Goal: Task Accomplishment & Management: Use online tool/utility

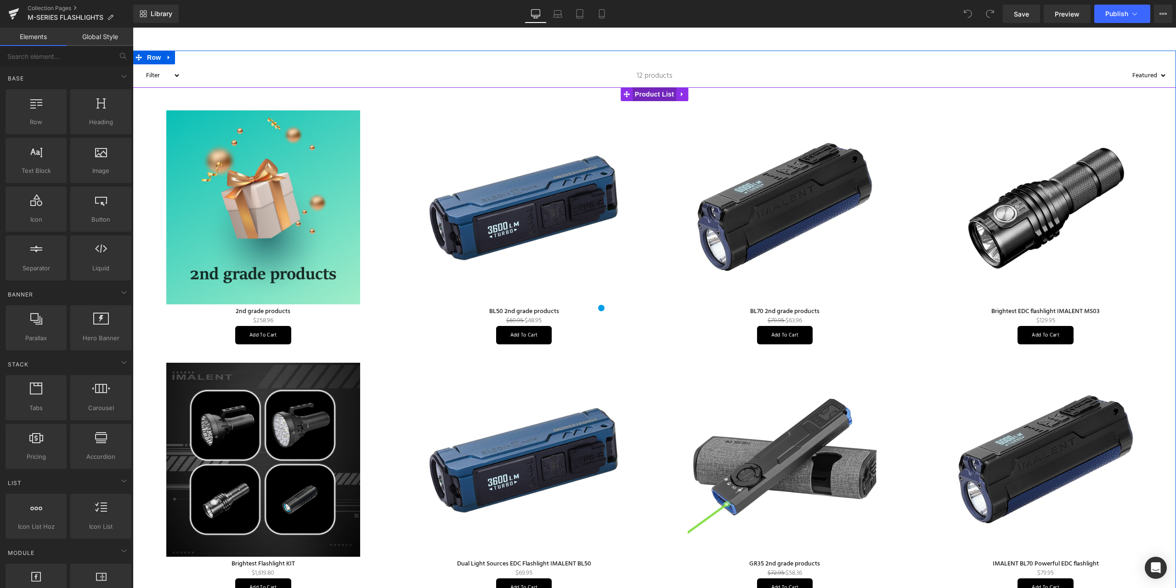
click at [650, 89] on span "Product List" at bounding box center [655, 94] width 44 height 14
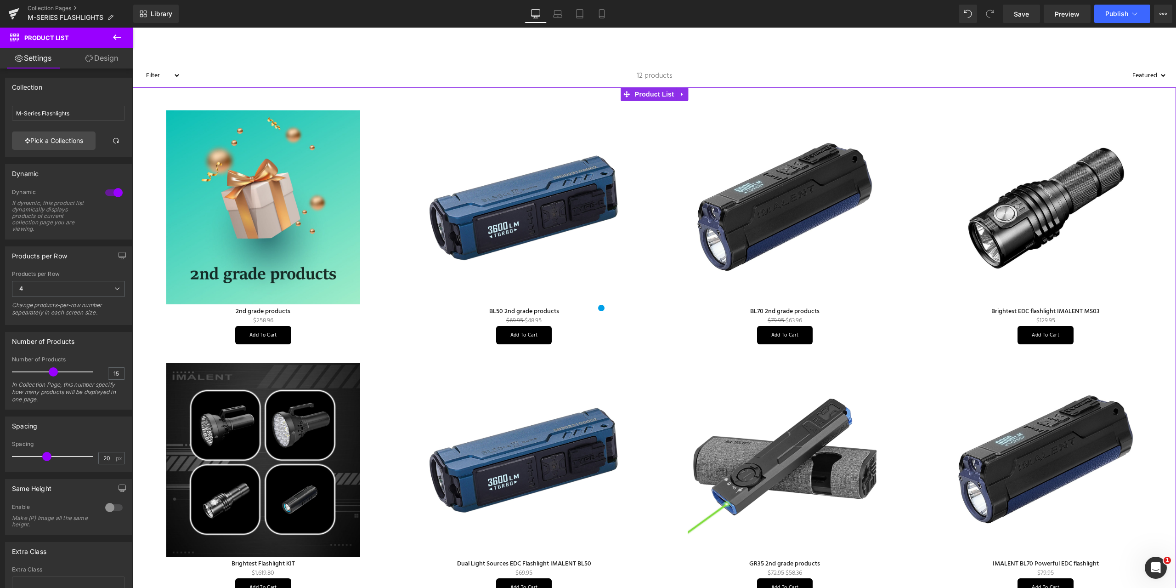
click at [105, 61] on link "Design" at bounding box center [101, 58] width 67 height 21
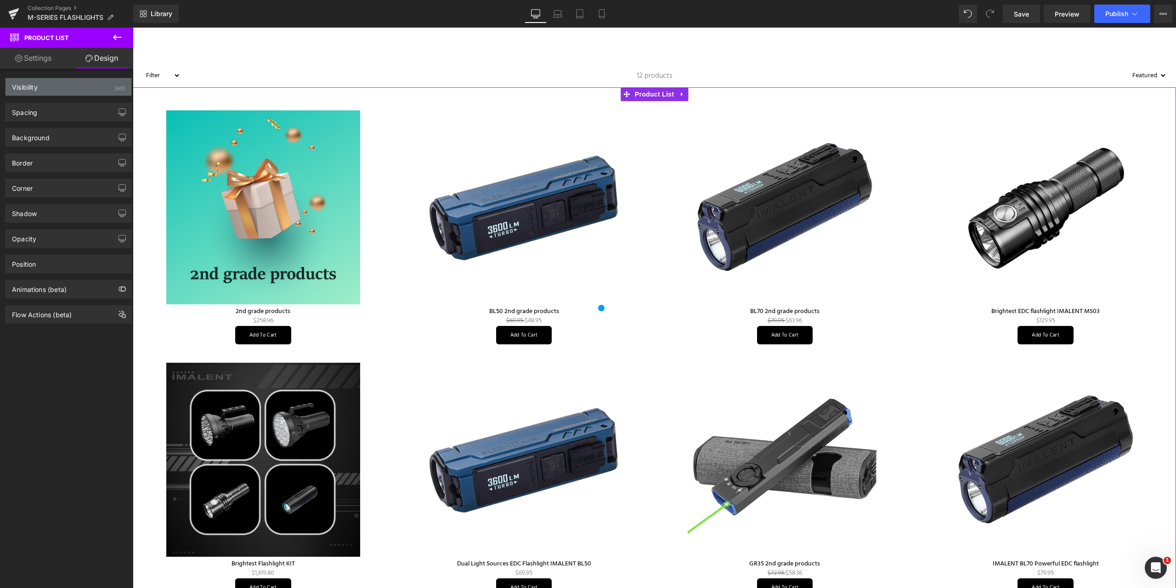
click at [61, 83] on div "Visibility (All)" at bounding box center [69, 86] width 126 height 17
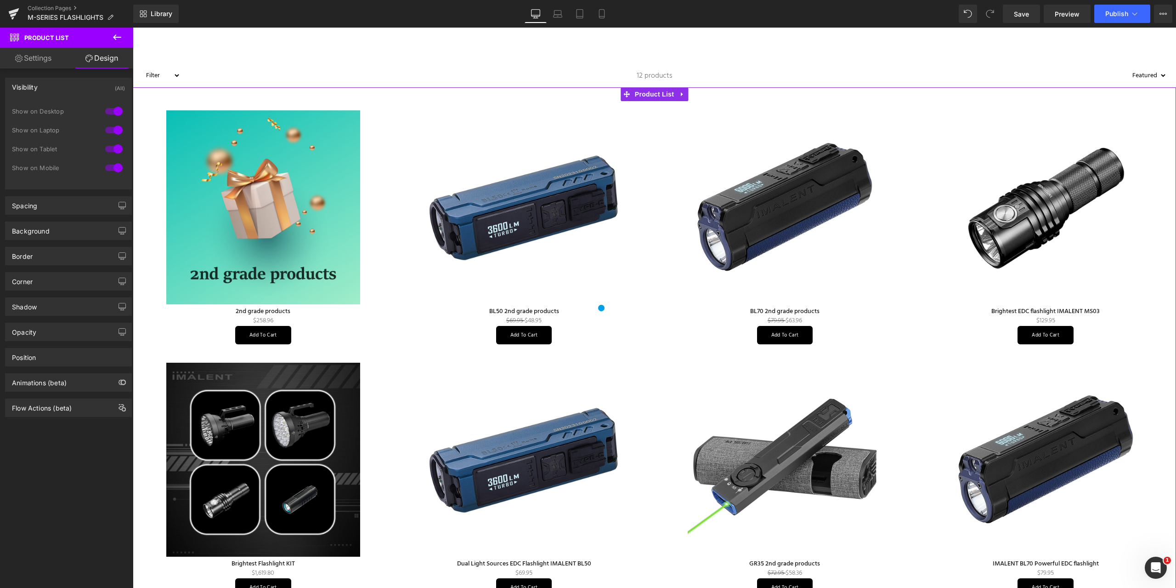
click at [59, 83] on div "Visibility (All)" at bounding box center [69, 86] width 126 height 17
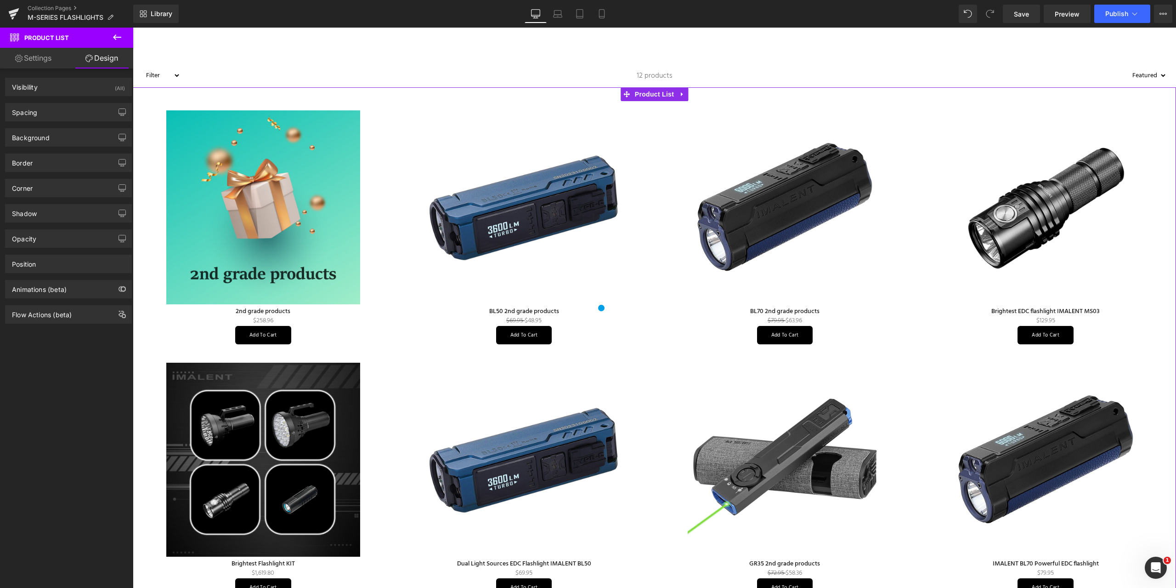
click at [44, 60] on link "Settings" at bounding box center [33, 58] width 67 height 21
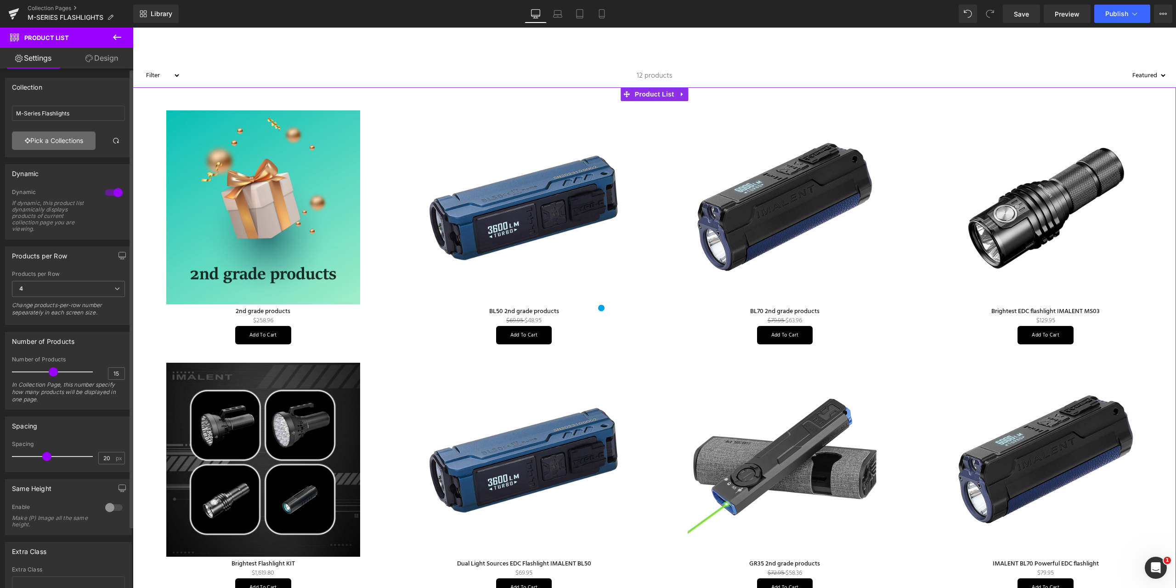
click at [68, 141] on link "Pick a Collections" at bounding box center [54, 140] width 84 height 18
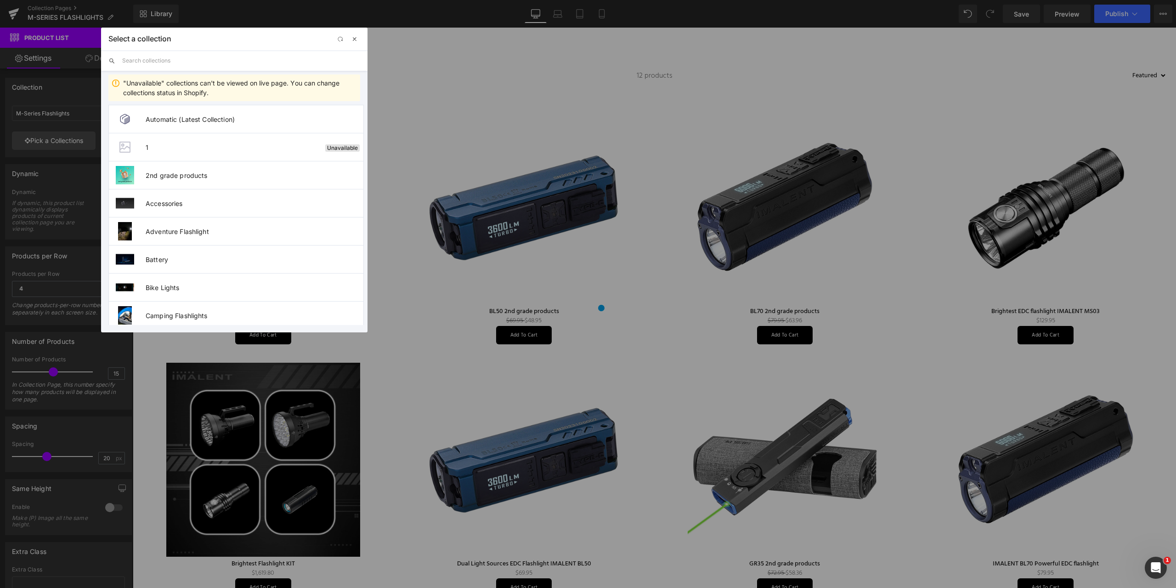
click at [354, 40] on span "button" at bounding box center [354, 38] width 7 height 7
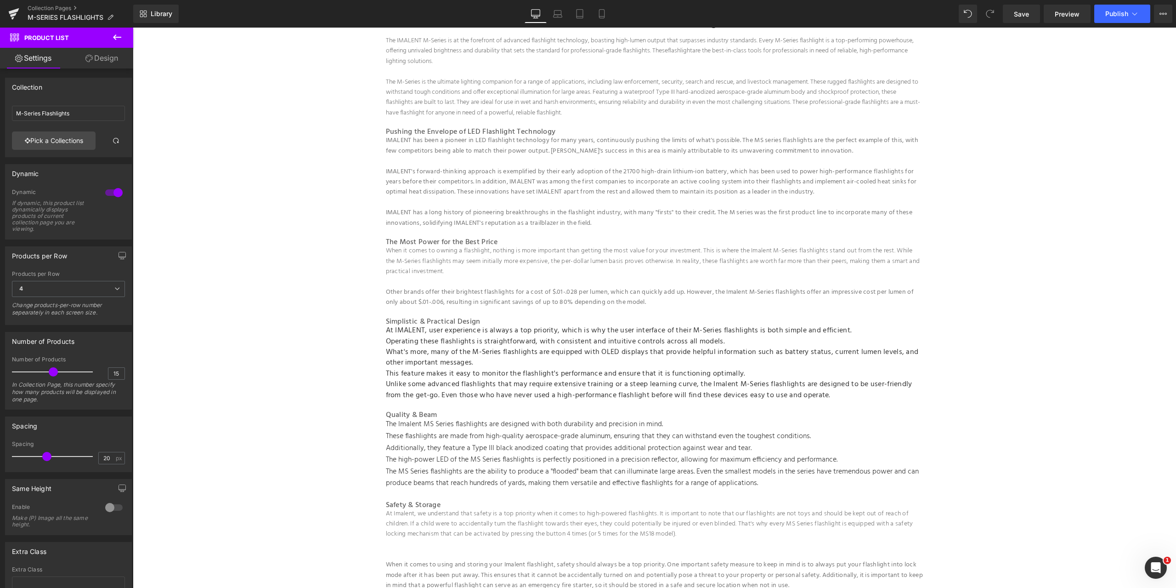
scroll to position [1241, 0]
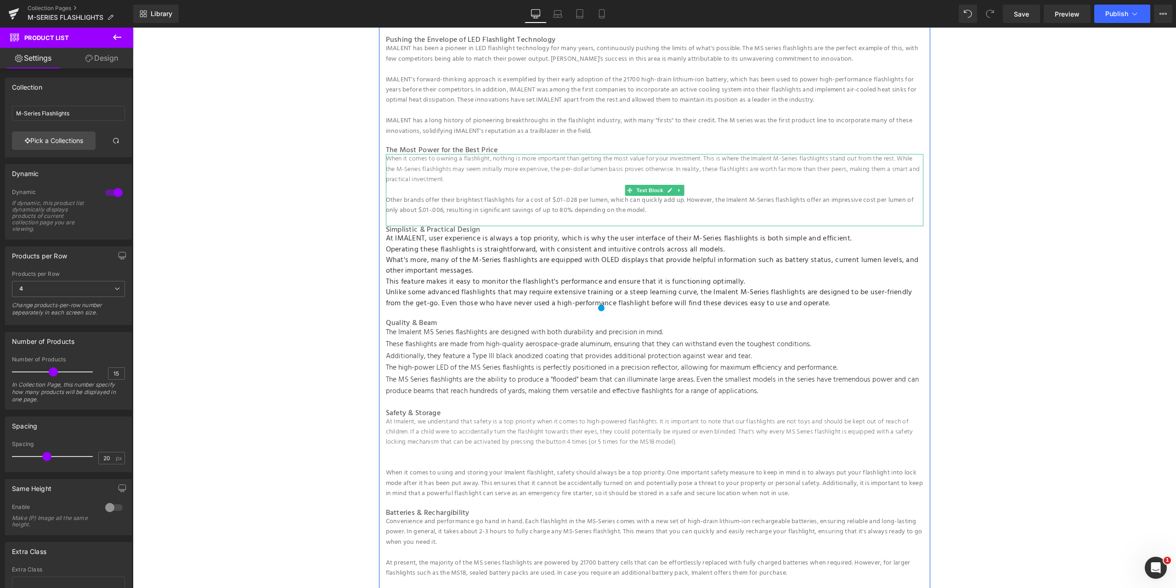
click at [429, 208] on p "Other brands offer their brightest flashlights for a cost of $.01-.028 per lume…" at bounding box center [655, 205] width 538 height 21
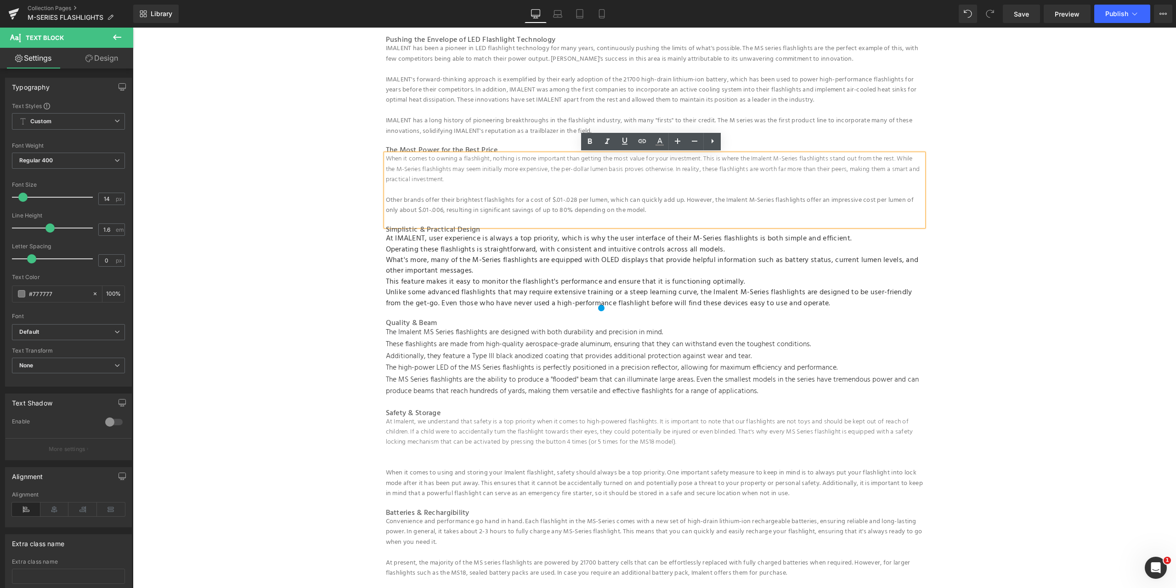
click at [428, 262] on span "What's more, many of the M-Series flashlights are equipped with OLED displays t…" at bounding box center [652, 265] width 533 height 23
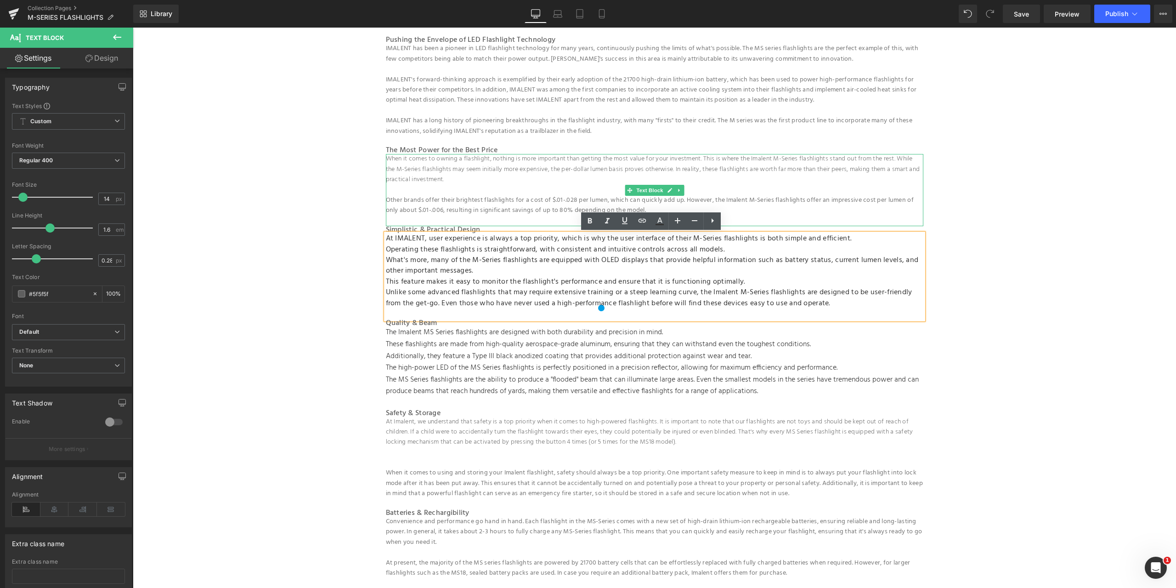
click at [427, 169] on p "When it comes to owning a flashlight, nothing is more important than getting th…" at bounding box center [655, 169] width 538 height 31
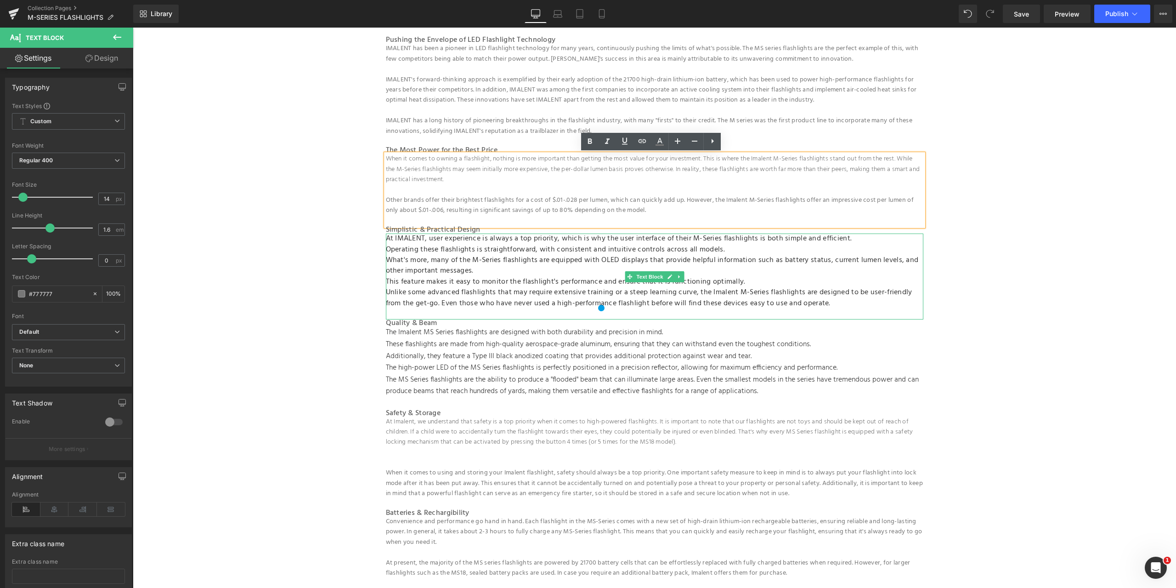
click at [470, 278] on span "This feature makes it easy to monitor the flashlight's performance and ensure t…" at bounding box center [566, 282] width 360 height 12
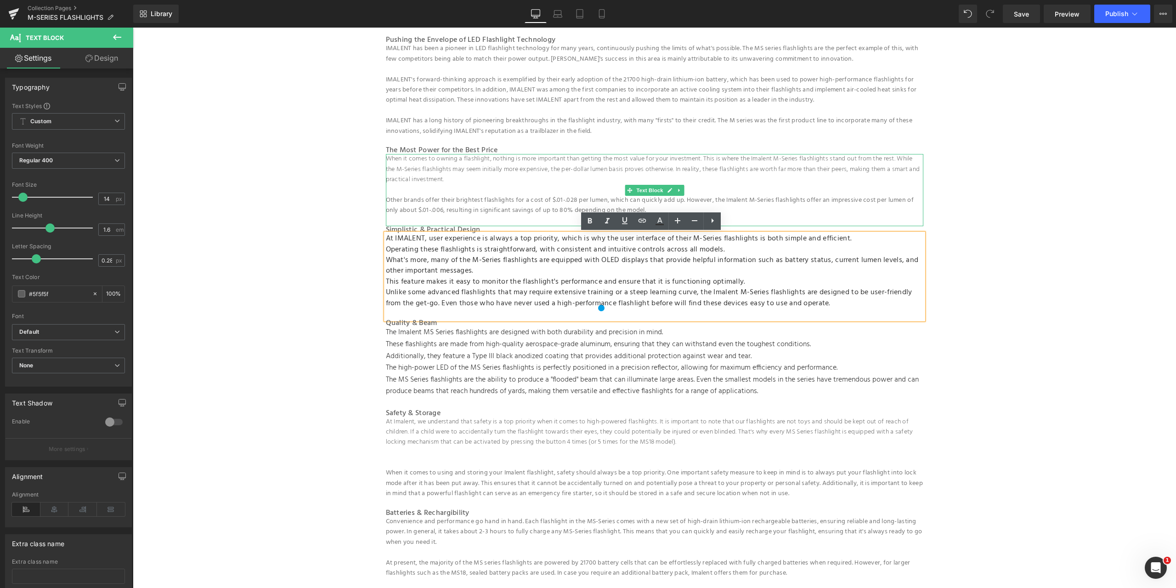
click at [477, 188] on p at bounding box center [655, 190] width 538 height 10
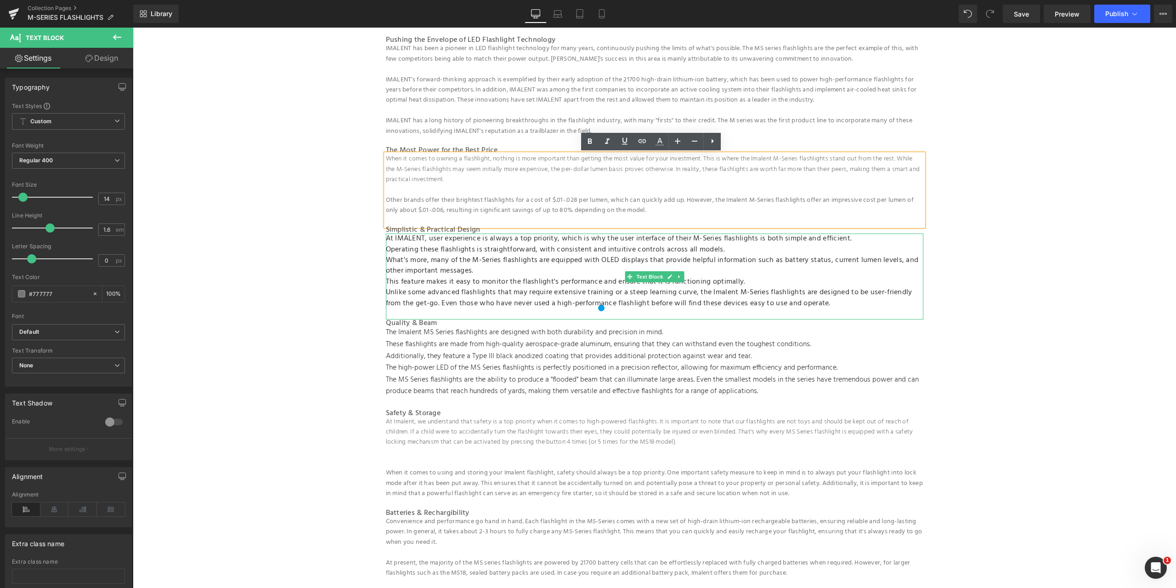
click at [478, 250] on span "Operating these flashlights is straightforward, with consistent and intuitive c…" at bounding box center [555, 250] width 339 height 12
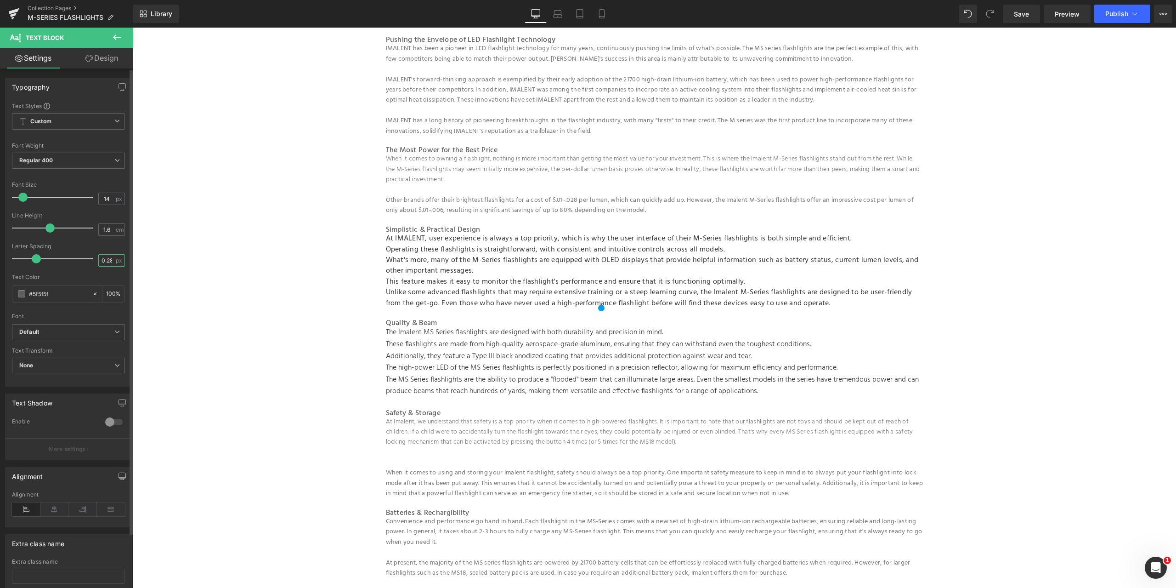
click at [104, 259] on input "0.28" at bounding box center [107, 260] width 16 height 11
drag, startPoint x: 97, startPoint y: 262, endPoint x: 127, endPoint y: 263, distance: 29.9
click at [127, 263] on div "Text Styles Custom Custom Setup Global Style Custom Setup Global Style Thin 100…" at bounding box center [69, 244] width 126 height 284
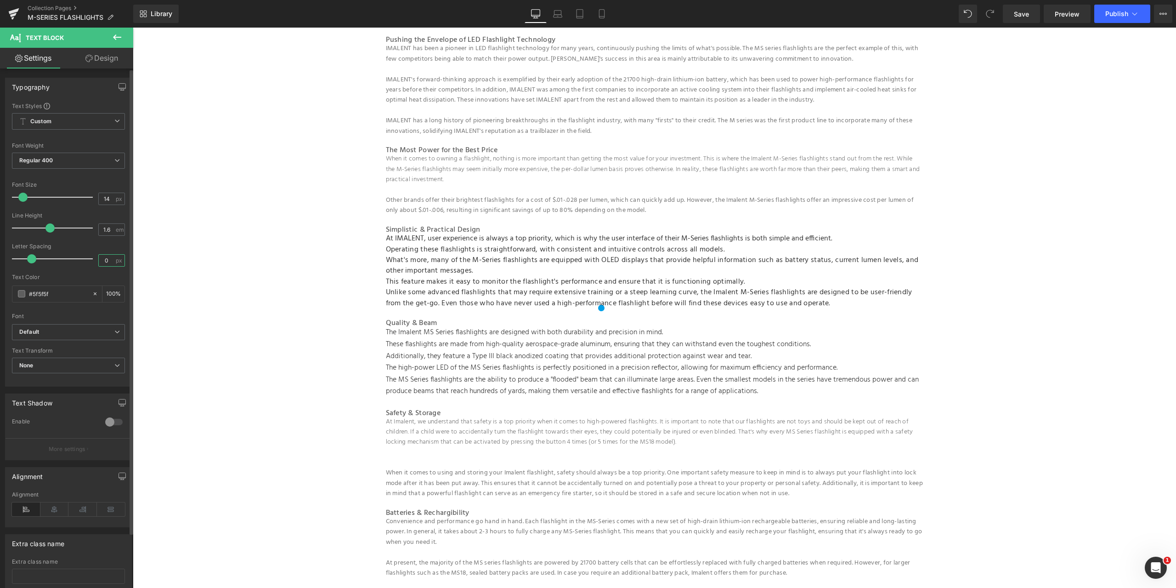
type input "0"
click at [73, 272] on div at bounding box center [68, 271] width 113 height 6
click at [420, 266] on span "What's more, many of the M-Series flashlights are equipped with OLED displays t…" at bounding box center [652, 265] width 533 height 23
click at [472, 188] on p at bounding box center [655, 190] width 538 height 10
click at [456, 157] on p "When it comes to owning a flashlight, nothing is more important than getting th…" at bounding box center [655, 169] width 538 height 31
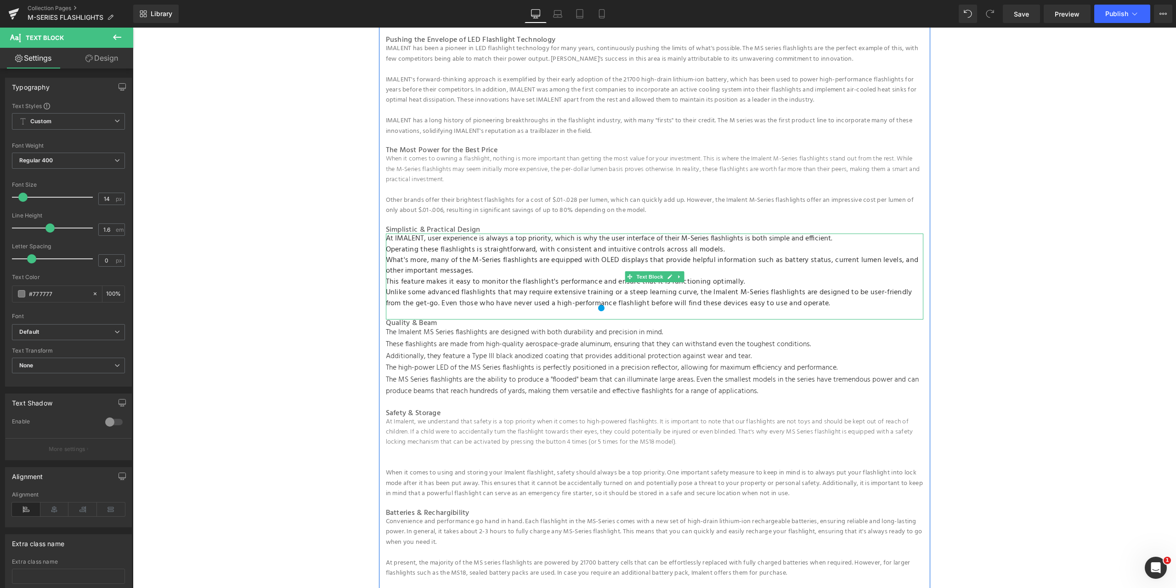
click at [473, 273] on p "What's more, many of the M-Series flashlights are equipped with OLED displays t…" at bounding box center [655, 266] width 538 height 22
click at [455, 190] on p at bounding box center [655, 190] width 538 height 10
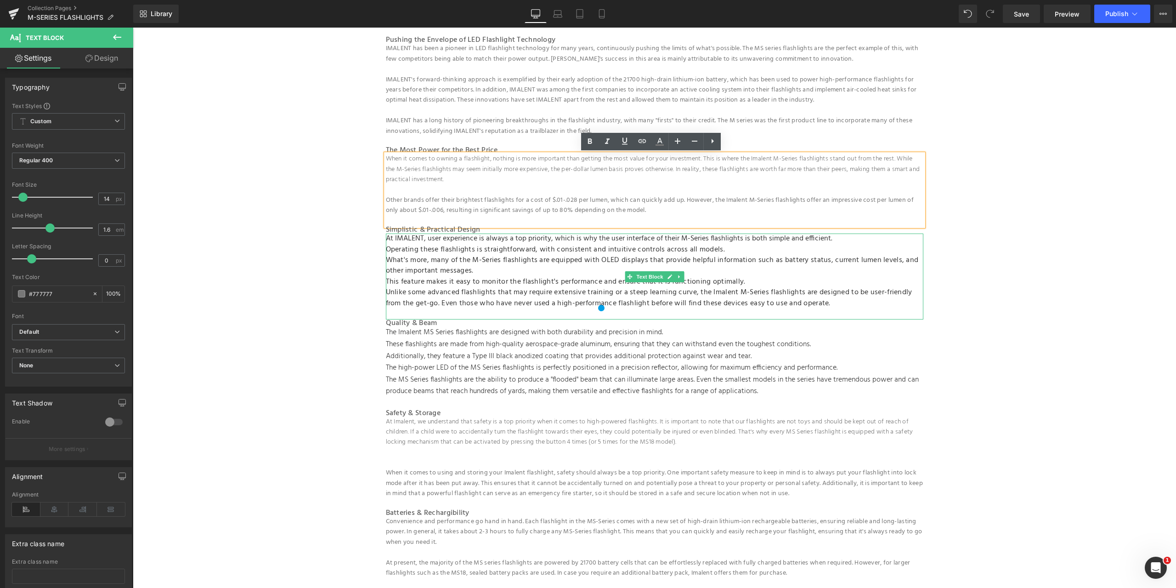
click at [493, 251] on span "Operating these flashlights is straightforward, with consistent and intuitive c…" at bounding box center [555, 250] width 339 height 12
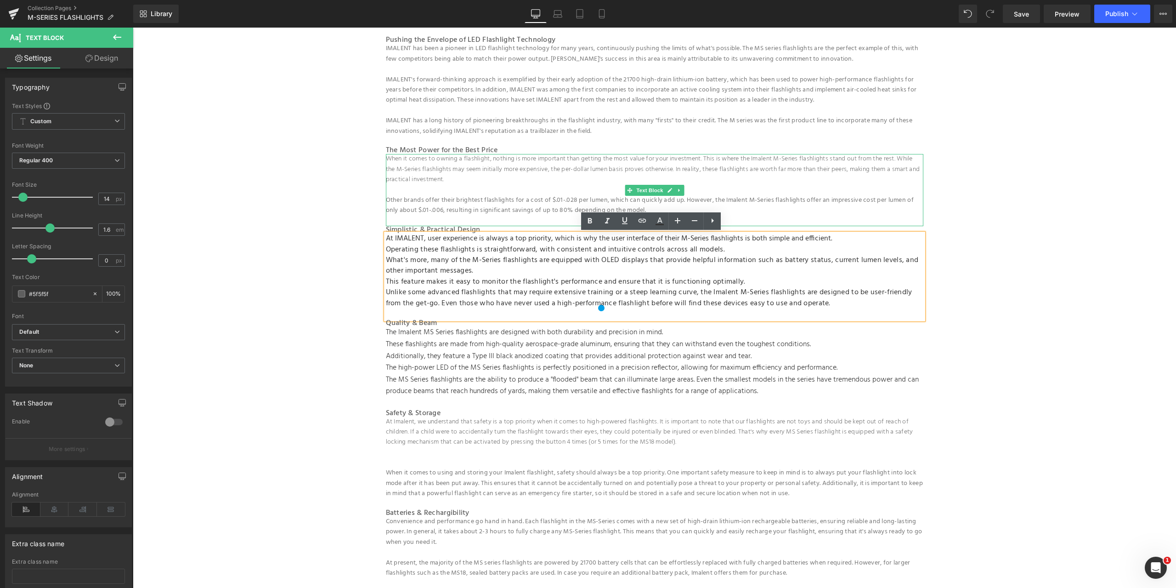
click at [471, 160] on p "When it comes to owning a flashlight, nothing is more important than getting th…" at bounding box center [655, 169] width 538 height 31
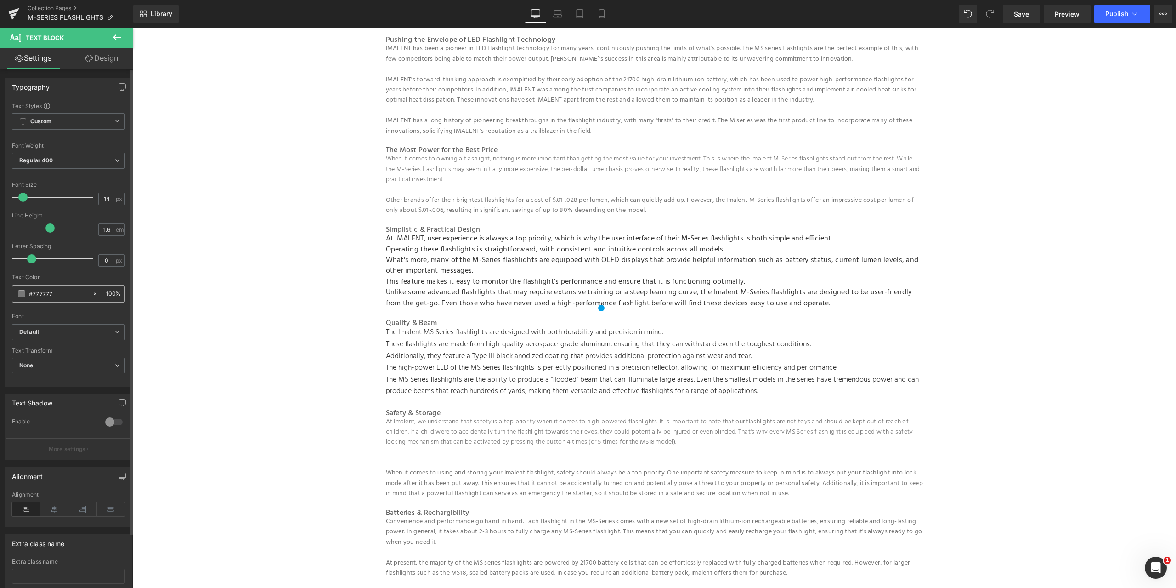
click at [54, 296] on input "#777777" at bounding box center [58, 294] width 59 height 10
drag, startPoint x: 58, startPoint y: 294, endPoint x: 19, endPoint y: 293, distance: 39.5
click at [19, 293] on div "#777777" at bounding box center [52, 294] width 80 height 16
click at [468, 282] on span "This feature makes it easy to monitor the flashlight's performance and ensure t…" at bounding box center [566, 282] width 360 height 12
click at [59, 293] on input "#5f5f5f" at bounding box center [58, 294] width 59 height 10
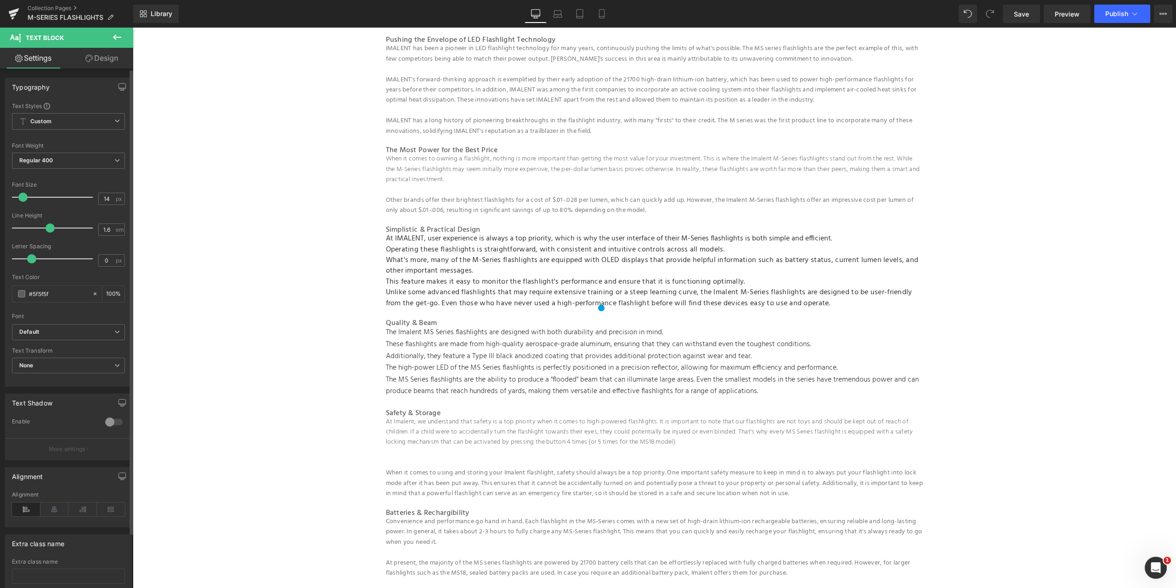
drag, startPoint x: 70, startPoint y: 296, endPoint x: 5, endPoint y: 290, distance: 66.0
click at [5, 290] on div "Typography Text Styles Custom Custom Setup Global Style Custom Setup Global Sty…" at bounding box center [68, 229] width 137 height 316
type input "#777777"
click at [111, 310] on div at bounding box center [68, 310] width 113 height 6
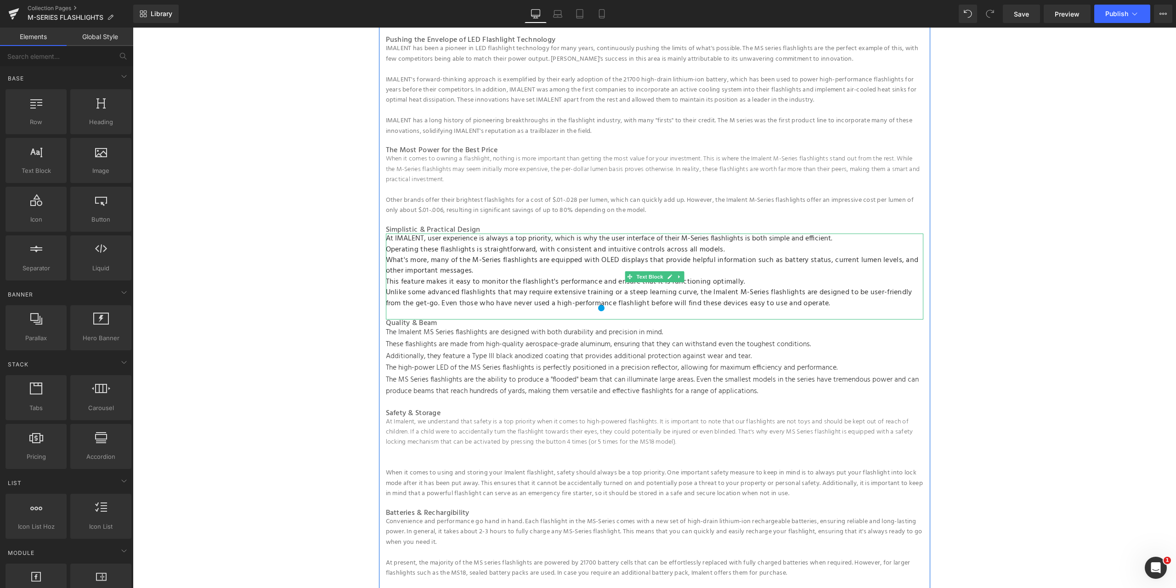
click at [531, 277] on span "This feature makes it easy to monitor the flashlight's performance and ensure t…" at bounding box center [566, 282] width 360 height 12
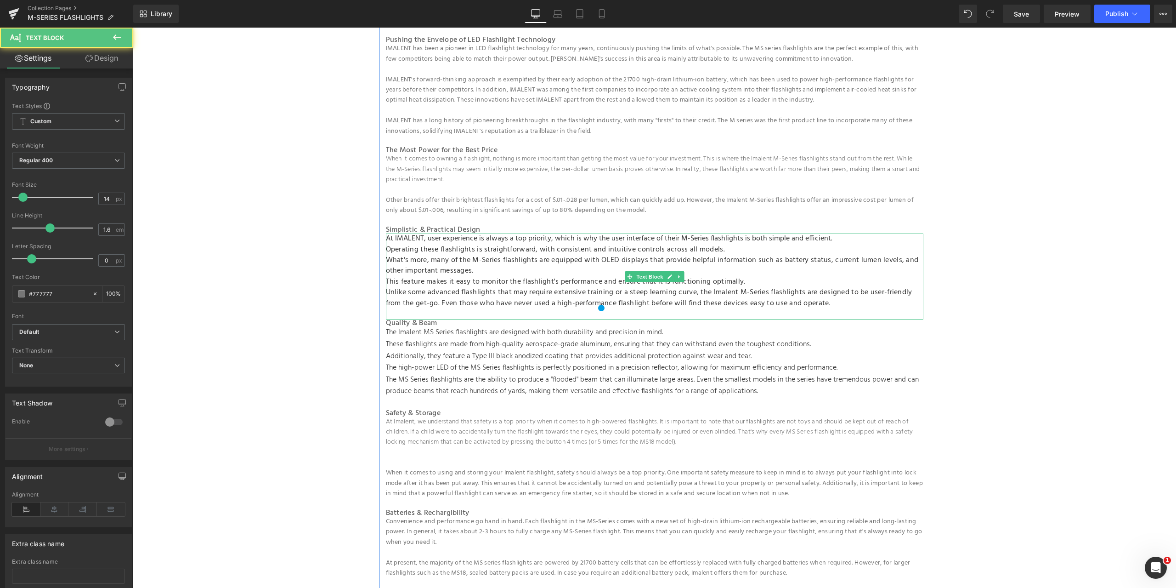
click at [423, 275] on span "What's more, many of the M-Series flashlights are equipped with OLED displays t…" at bounding box center [652, 265] width 533 height 23
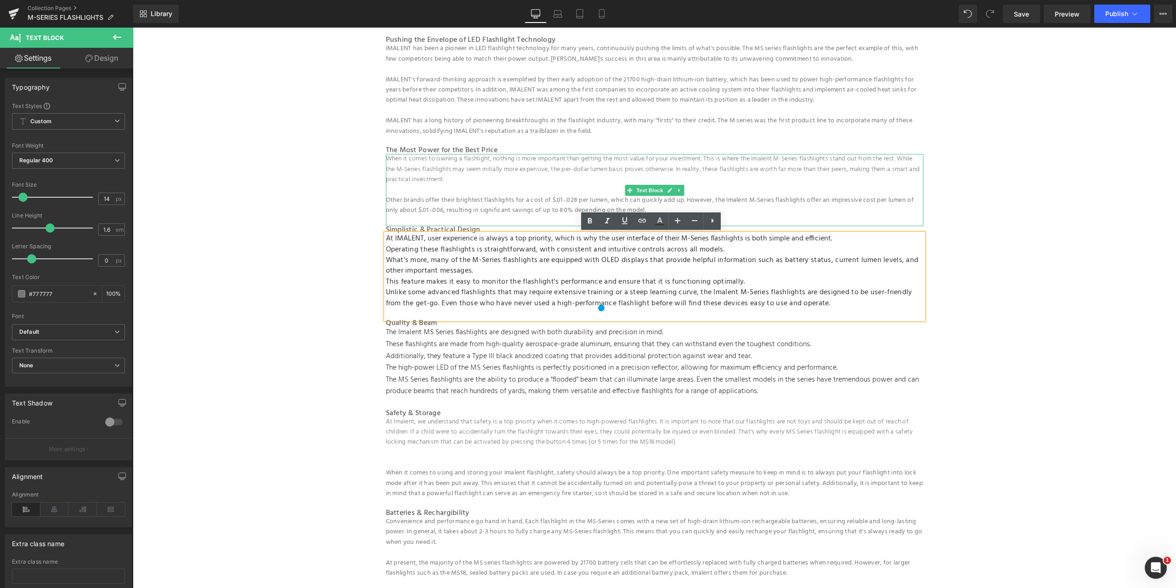
click at [386, 204] on p "Other brands offer their brightest flashlights for a cost of $.01-.028 per lume…" at bounding box center [655, 205] width 538 height 21
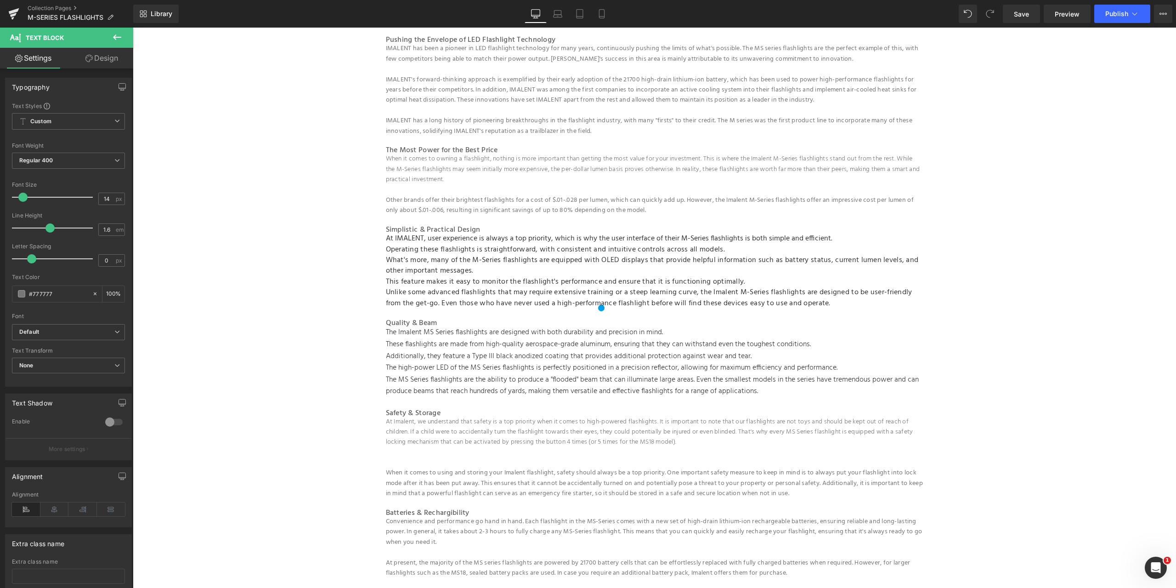
click at [97, 62] on link "Design" at bounding box center [101, 58] width 67 height 21
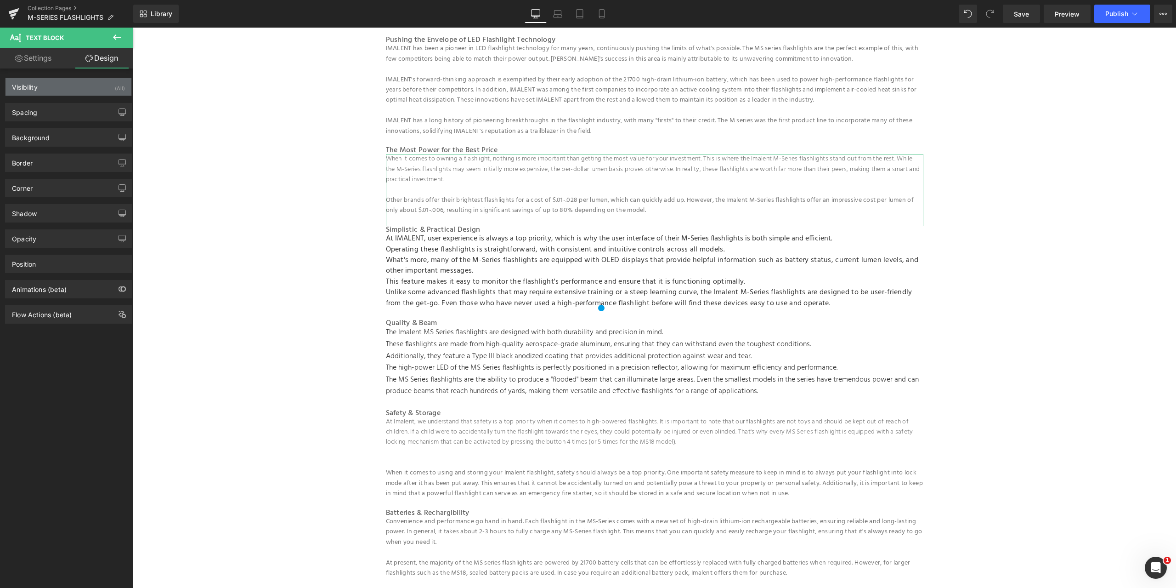
click at [72, 88] on div "Visibility (All)" at bounding box center [69, 86] width 126 height 17
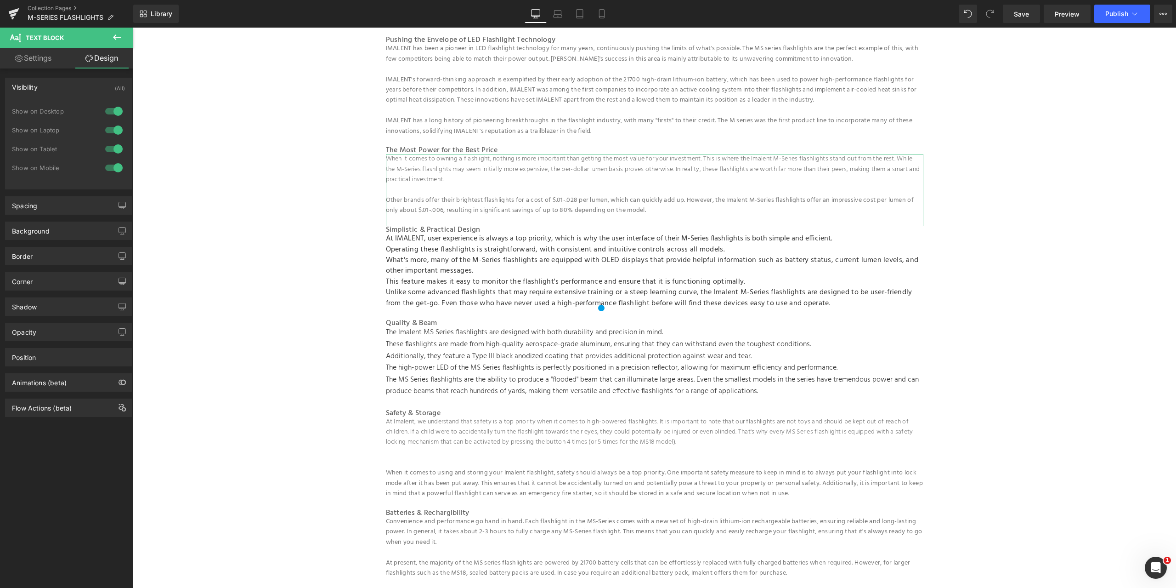
click at [72, 88] on div "Visibility (All)" at bounding box center [69, 86] width 126 height 17
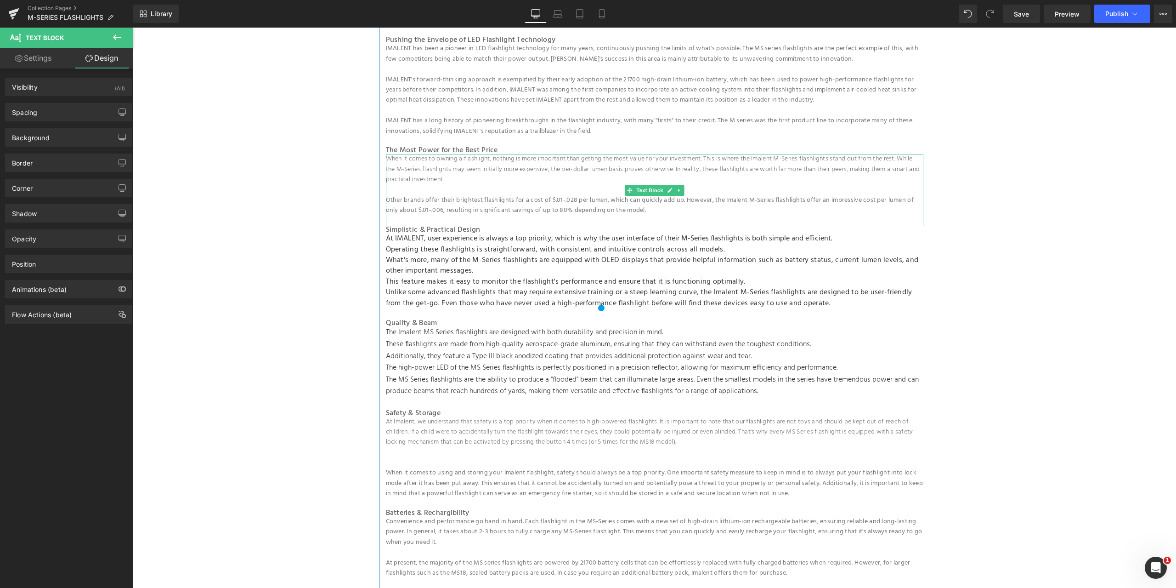
click at [437, 180] on p "When it comes to owning a flashlight, nothing is more important than getting th…" at bounding box center [655, 169] width 538 height 31
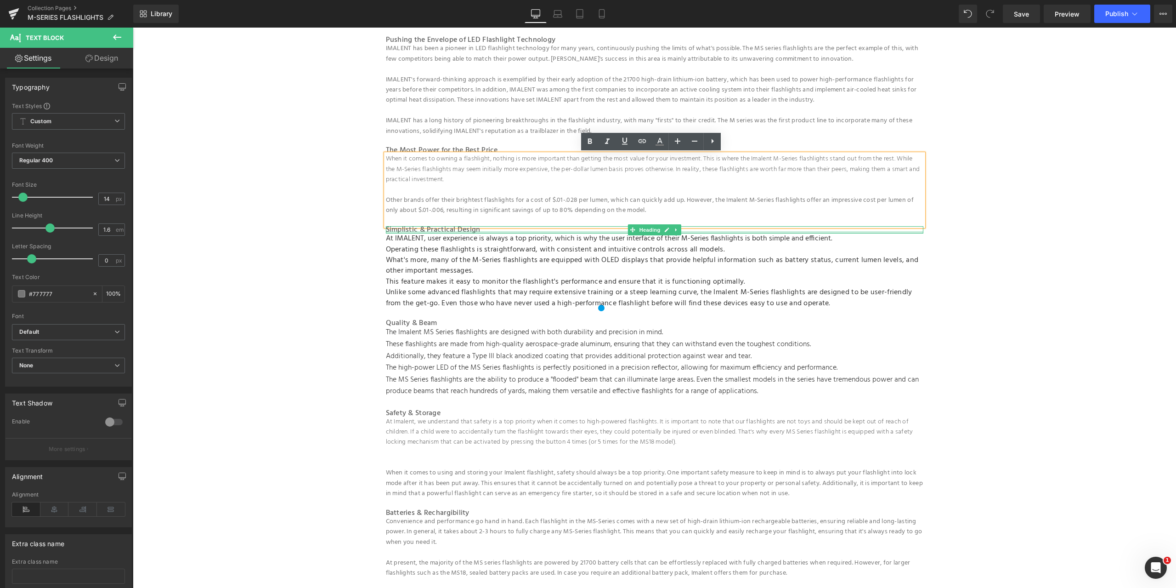
click at [402, 232] on div at bounding box center [655, 232] width 538 height 2
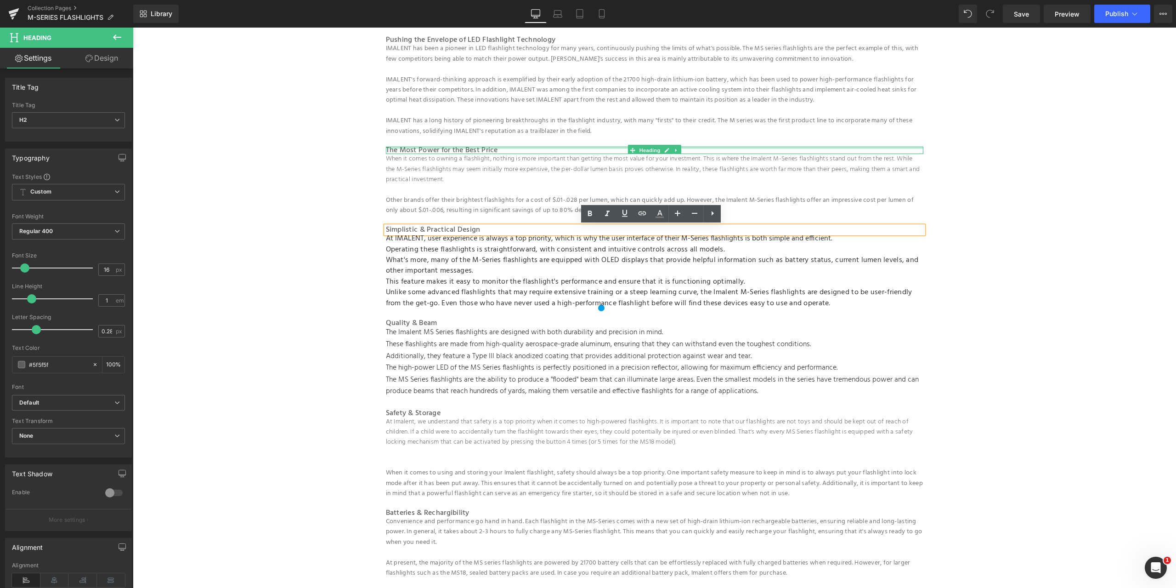
click at [437, 148] on div at bounding box center [655, 148] width 538 height 2
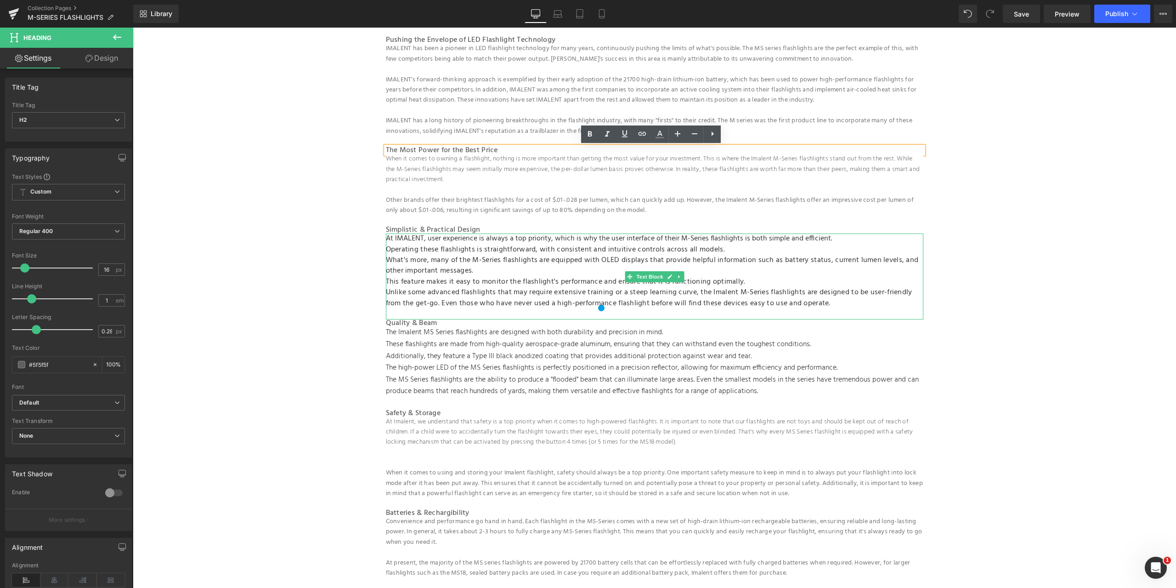
click at [432, 251] on span "Operating these flashlights is straightforward, with consistent and intuitive c…" at bounding box center [555, 250] width 339 height 12
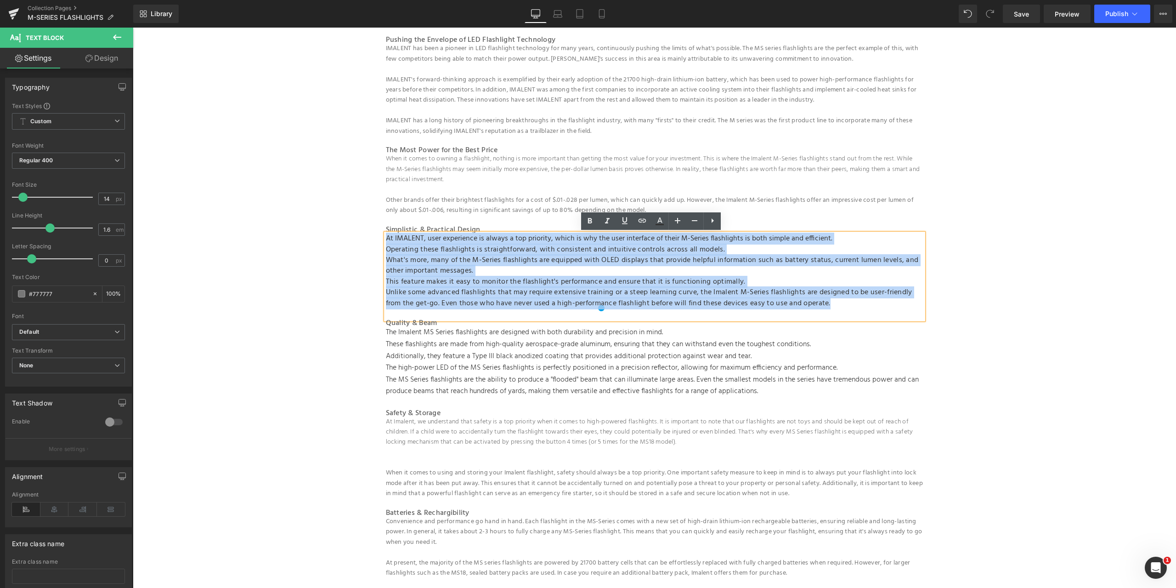
drag, startPoint x: 384, startPoint y: 239, endPoint x: 906, endPoint y: 311, distance: 527.1
click at [908, 311] on div "At IMALENT, user experience is always a top priority, which is why the user int…" at bounding box center [655, 276] width 538 height 86
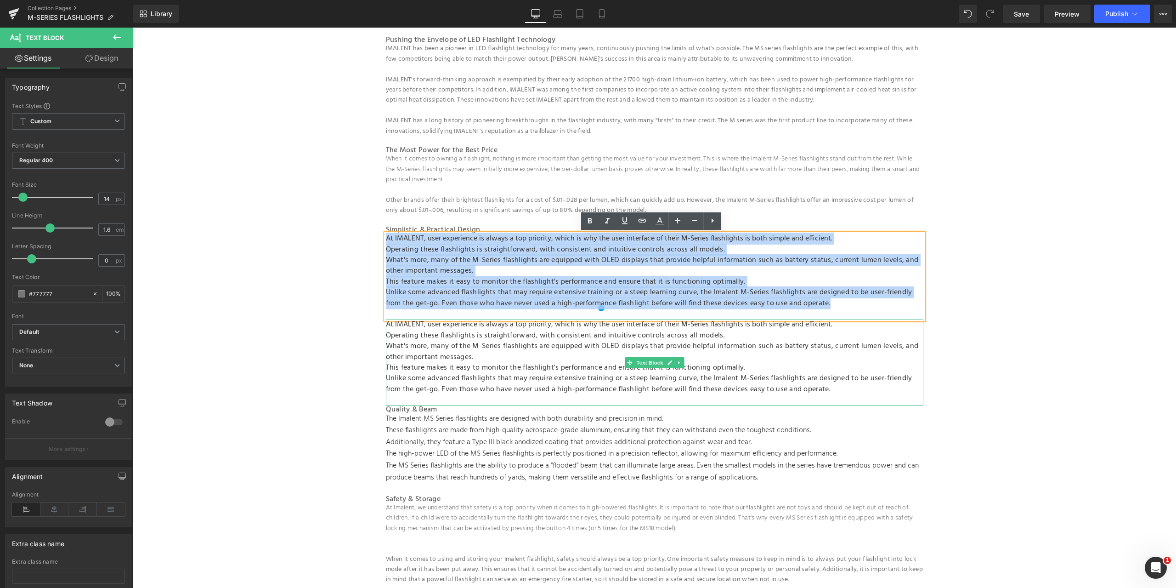
click at [422, 377] on span "Unlike some advanced flashlights that may require extensive training or a steep…" at bounding box center [649, 383] width 527 height 23
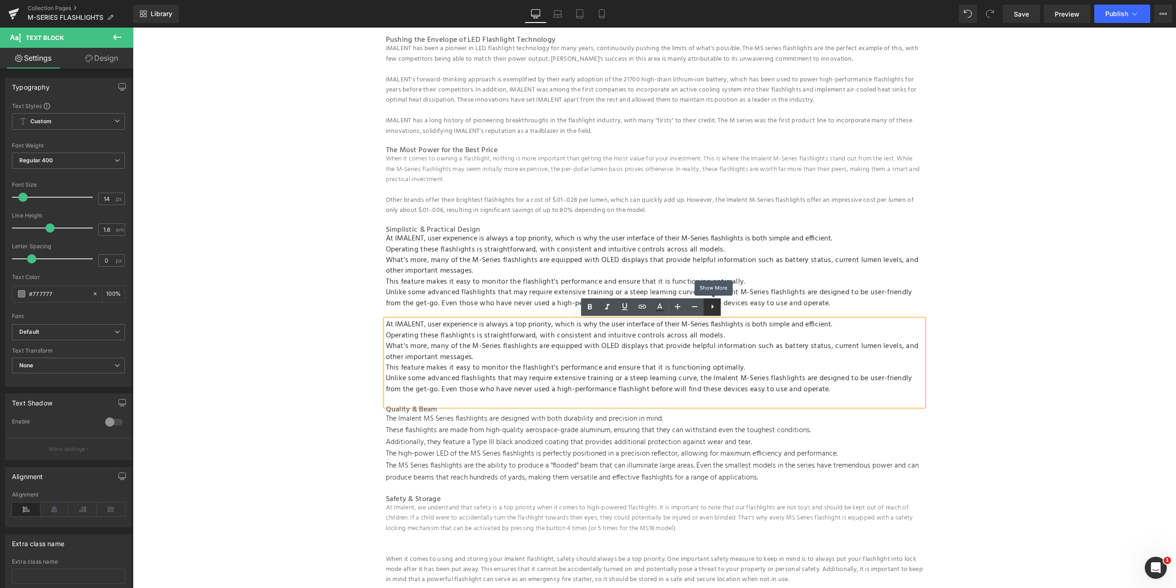
click at [713, 308] on icon at bounding box center [712, 306] width 11 height 11
click at [725, 307] on icon at bounding box center [730, 306] width 11 height 11
click at [534, 461] on span "The MS Series flashlights are the ability to produce a "flooded" beam that can …" at bounding box center [652, 472] width 533 height 24
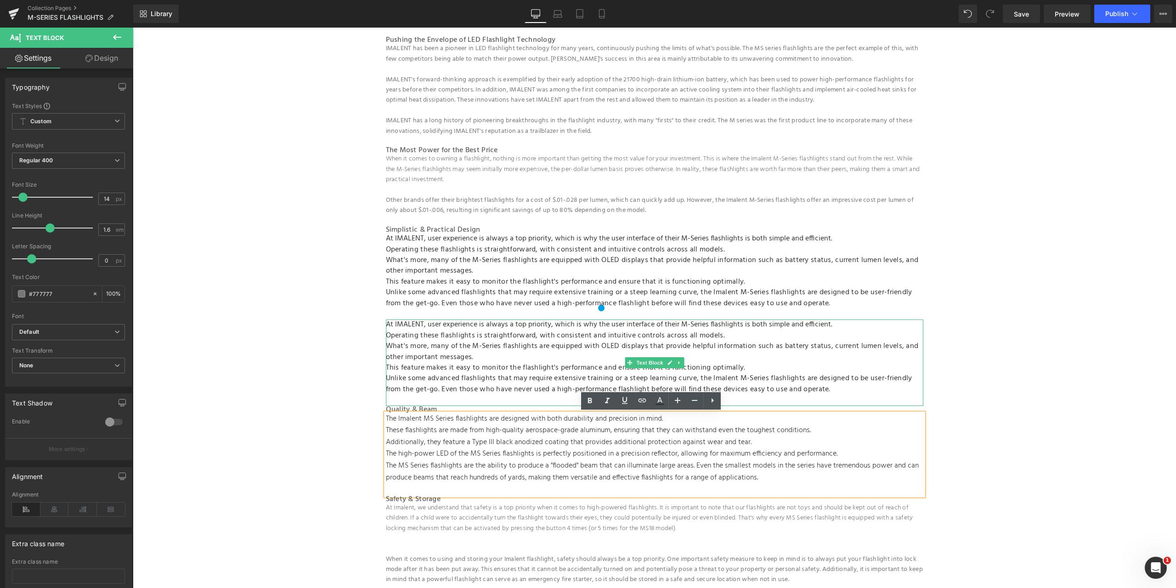
click at [573, 336] on span "Operating these flashlights is straightforward, with consistent and intuitive c…" at bounding box center [555, 336] width 339 height 12
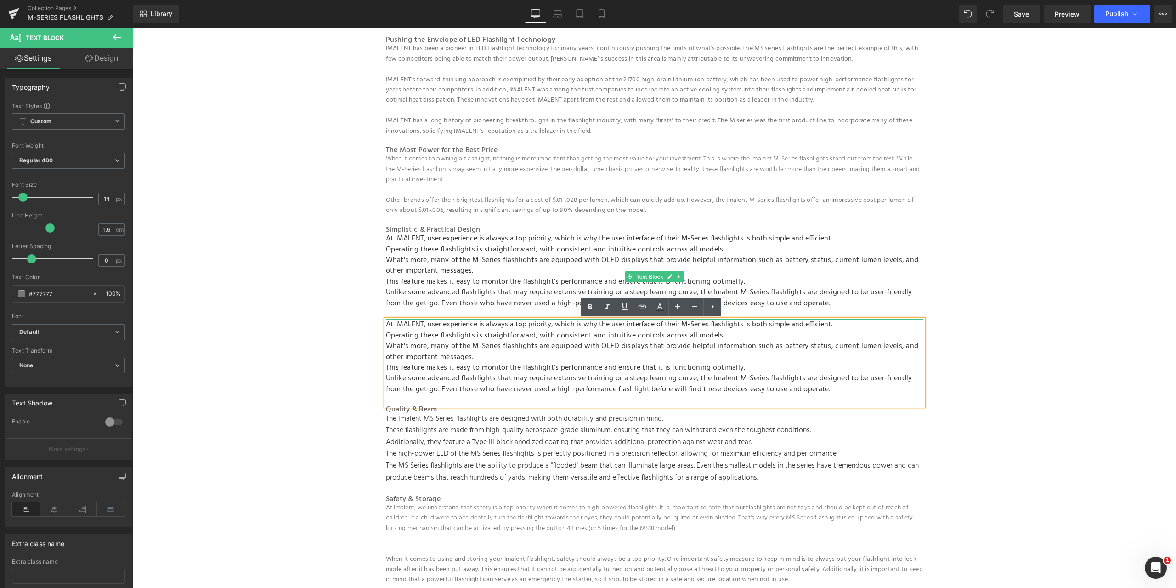
click at [774, 282] on p "This feature makes it easy to monitor the flashlight's performance and ensure t…" at bounding box center [655, 282] width 538 height 11
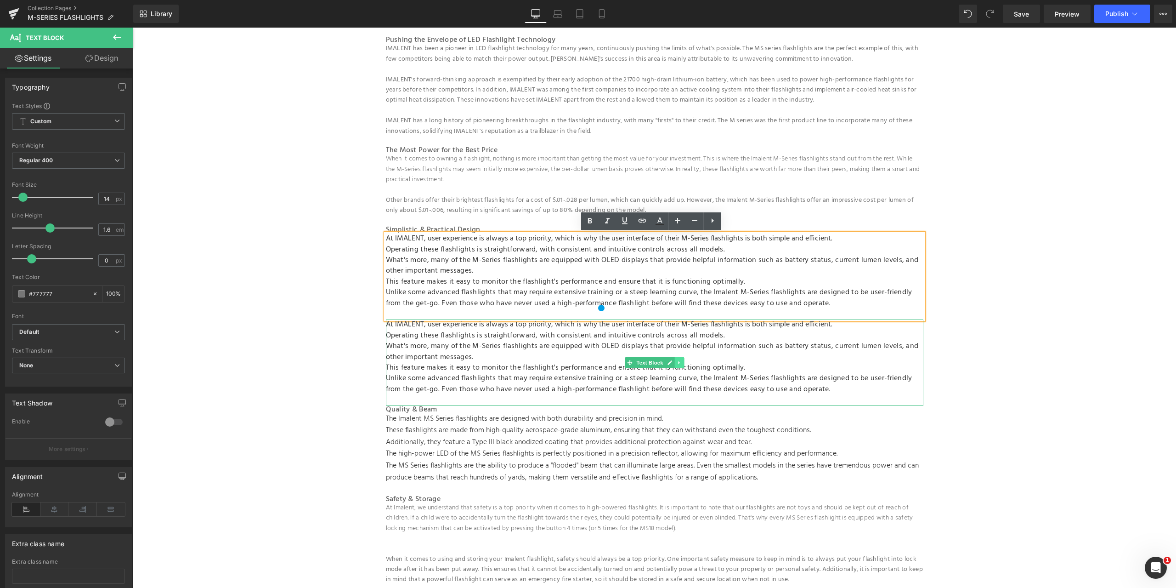
click at [678, 362] on icon at bounding box center [678, 362] width 1 height 3
click at [682, 364] on icon at bounding box center [684, 362] width 5 height 5
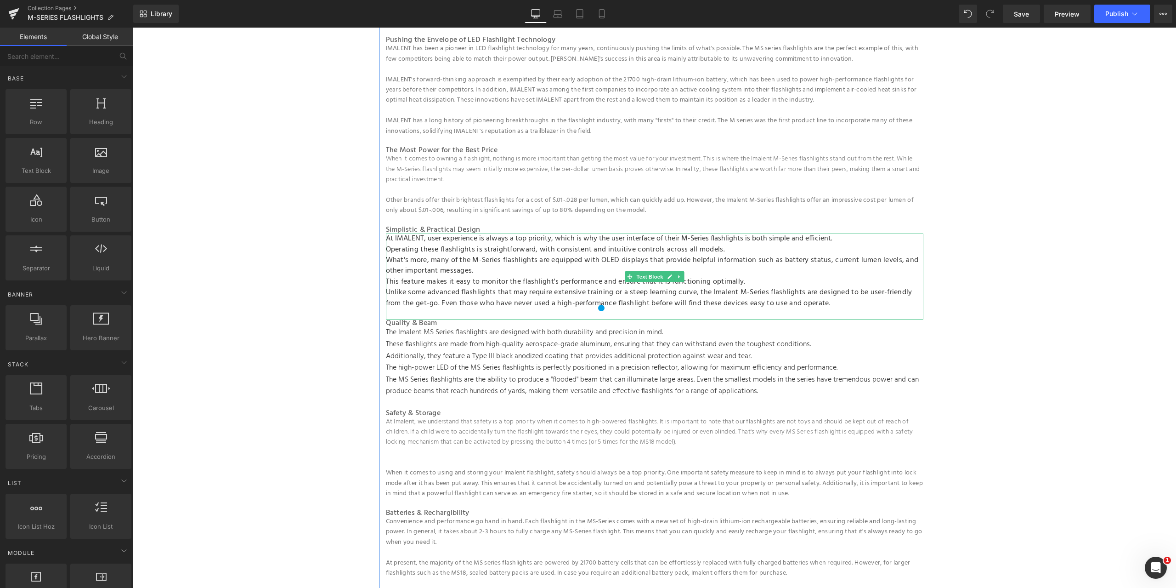
click at [448, 250] on span "Operating these flashlights is straightforward, with consistent and intuitive c…" at bounding box center [555, 250] width 339 height 12
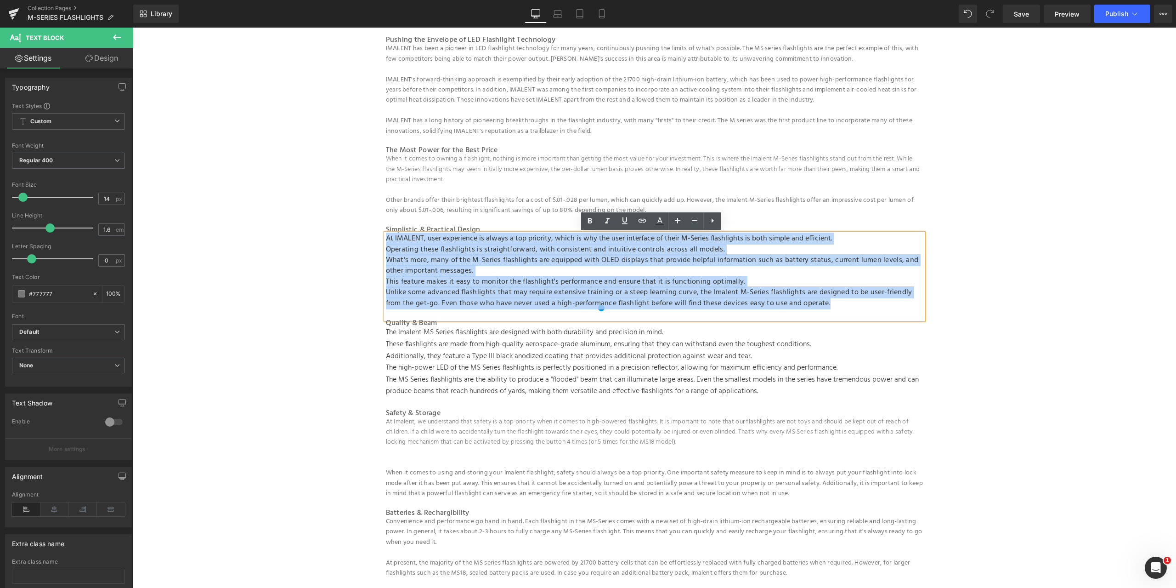
drag, startPoint x: 835, startPoint y: 303, endPoint x: 372, endPoint y: 236, distance: 467.6
copy div "At IMALENT, user experience is always a top priority, which is why the user int…"
click at [491, 309] on span "Unlike some advanced flashlights that may require extensive training or a steep…" at bounding box center [649, 297] width 527 height 23
drag, startPoint x: 843, startPoint y: 308, endPoint x: 379, endPoint y: 237, distance: 469.5
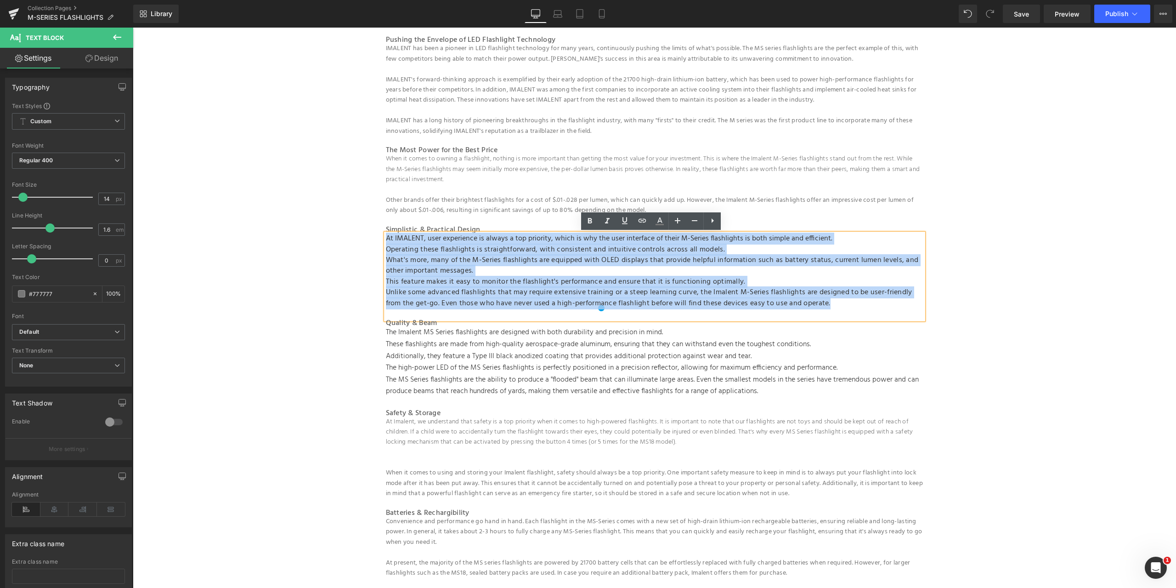
click at [379, 237] on div "IMALENT MS series flashlight Heading The IMALENT M-Series is at the forefront o…" at bounding box center [654, 410] width 551 height 982
click at [418, 202] on p "Other brands offer their brightest flashlights for a cost of $.01-.028 per lume…" at bounding box center [655, 205] width 538 height 21
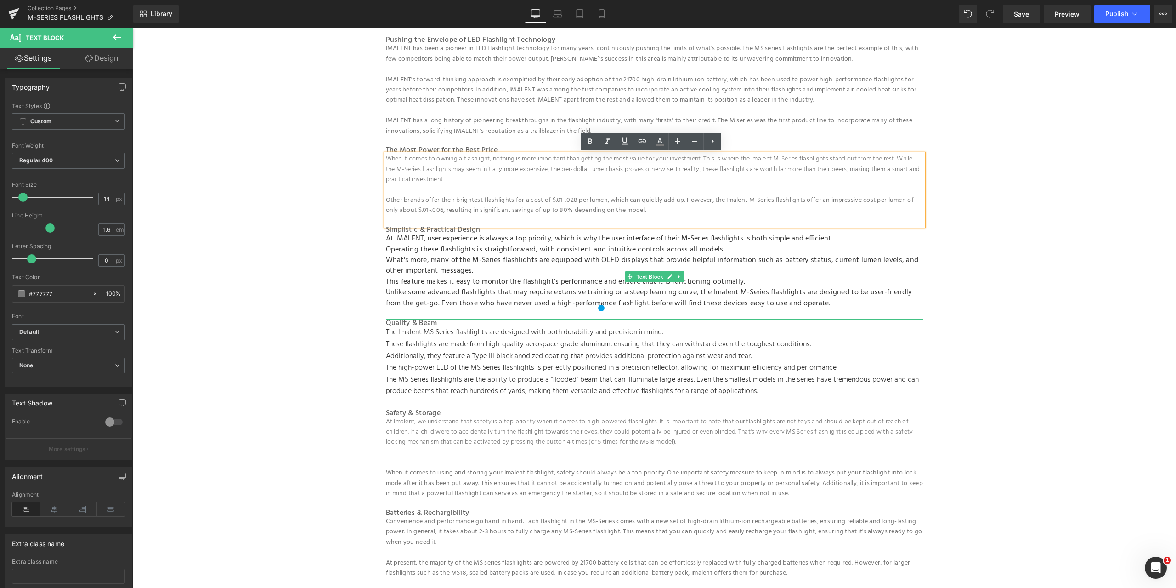
click at [444, 255] on span "What's more, many of the M-Series flashlights are equipped with OLED displays t…" at bounding box center [652, 265] width 533 height 23
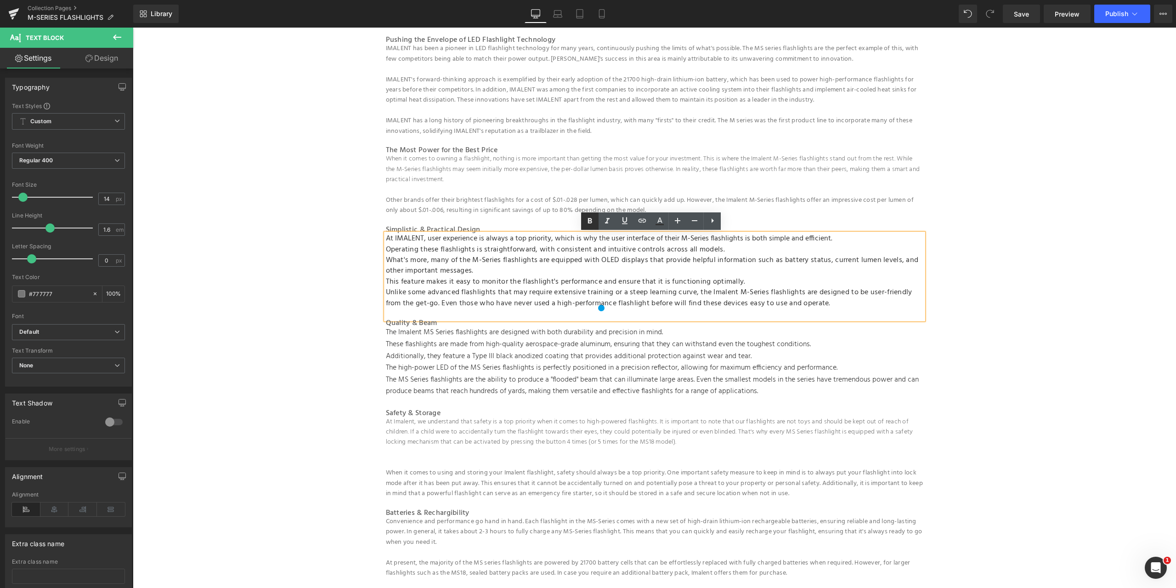
click at [590, 220] on icon at bounding box center [590, 221] width 11 height 11
click at [835, 309] on p at bounding box center [655, 314] width 538 height 11
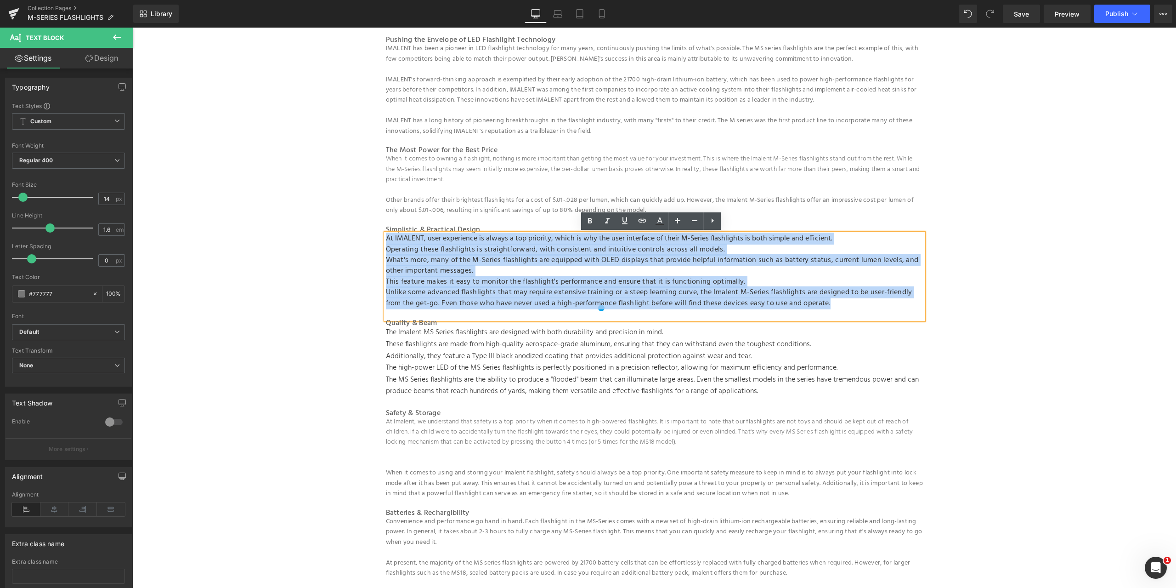
drag, startPoint x: 849, startPoint y: 306, endPoint x: 383, endPoint y: 240, distance: 471.1
click at [386, 240] on div "At IMALENT, user experience is always a top priority, which is why the user int…" at bounding box center [655, 276] width 538 height 86
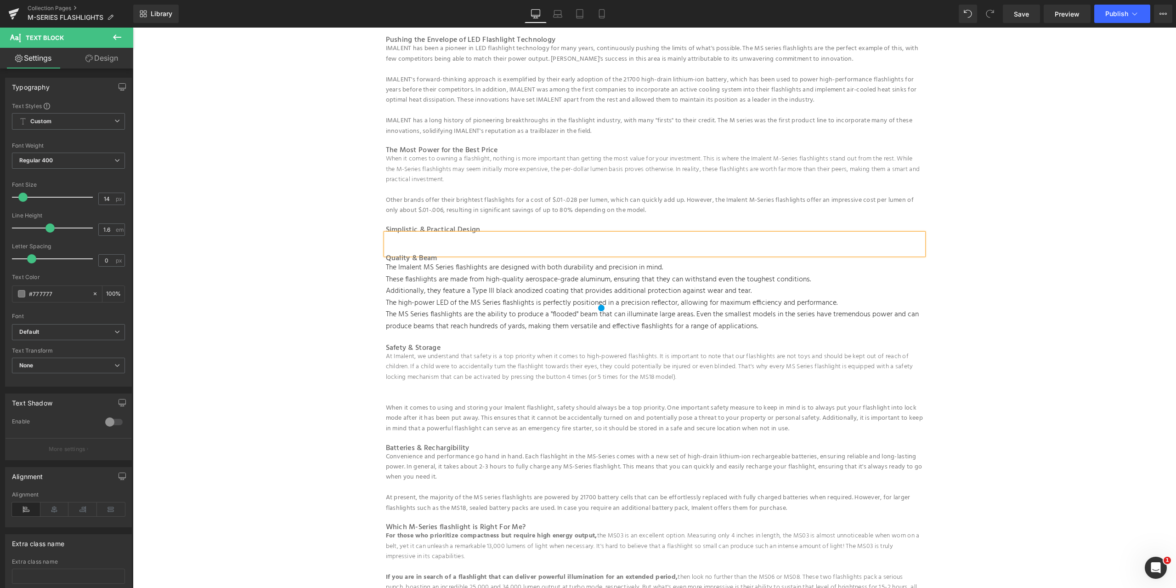
click at [433, 239] on p at bounding box center [655, 238] width 538 height 10
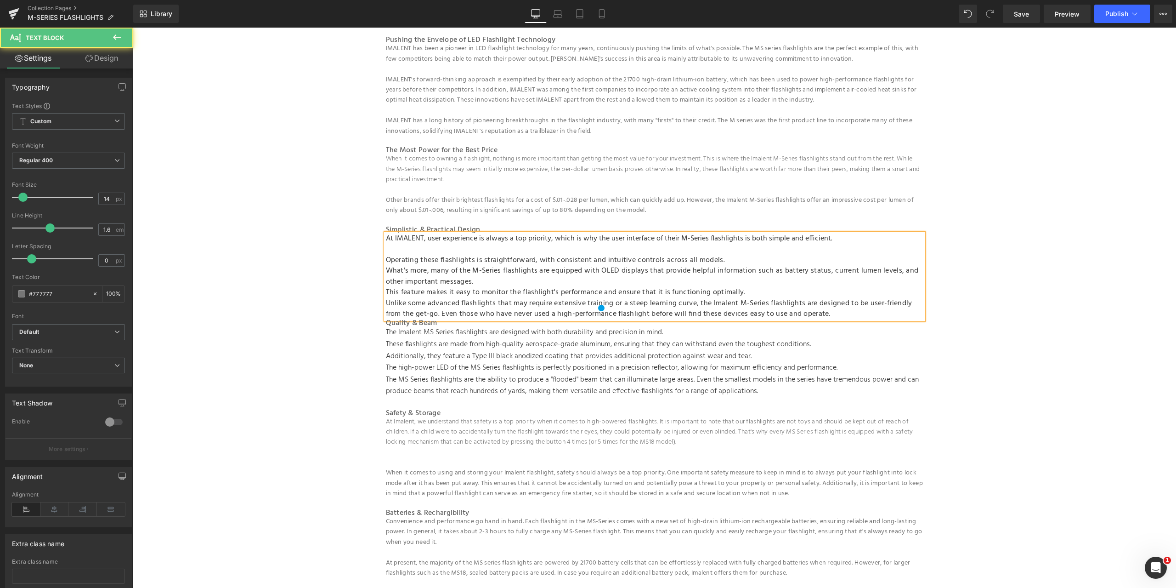
click at [598, 239] on span "At IMALENT, user experience is always a top priority, which is why the user int…" at bounding box center [609, 239] width 447 height 12
click at [404, 248] on p at bounding box center [655, 249] width 538 height 11
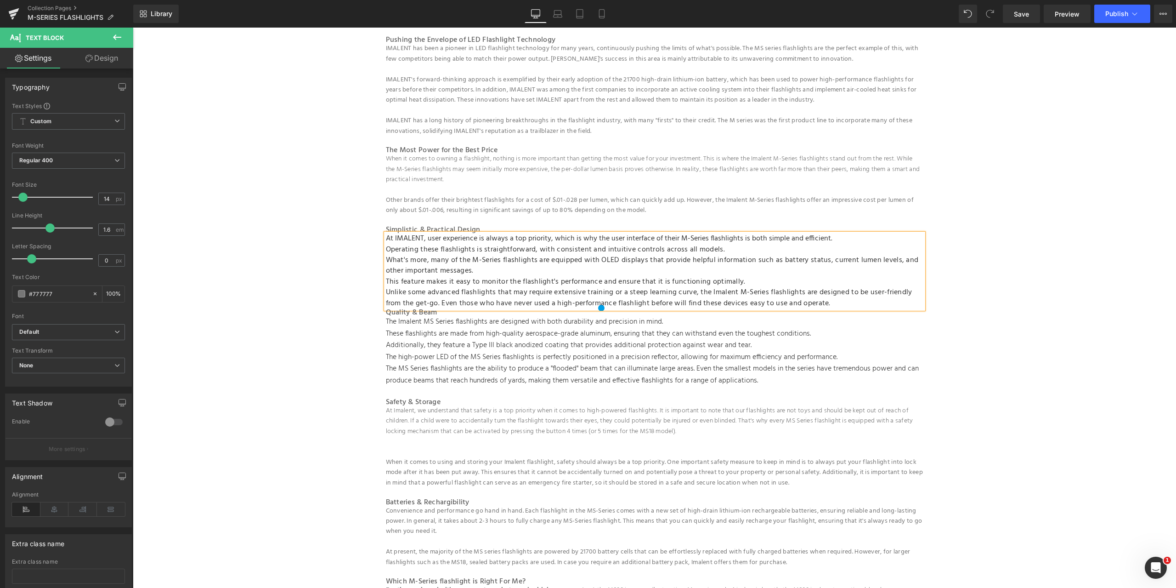
click at [868, 297] on span "Unlike some advanced flashlights that may require extensive training or a steep…" at bounding box center [649, 297] width 527 height 23
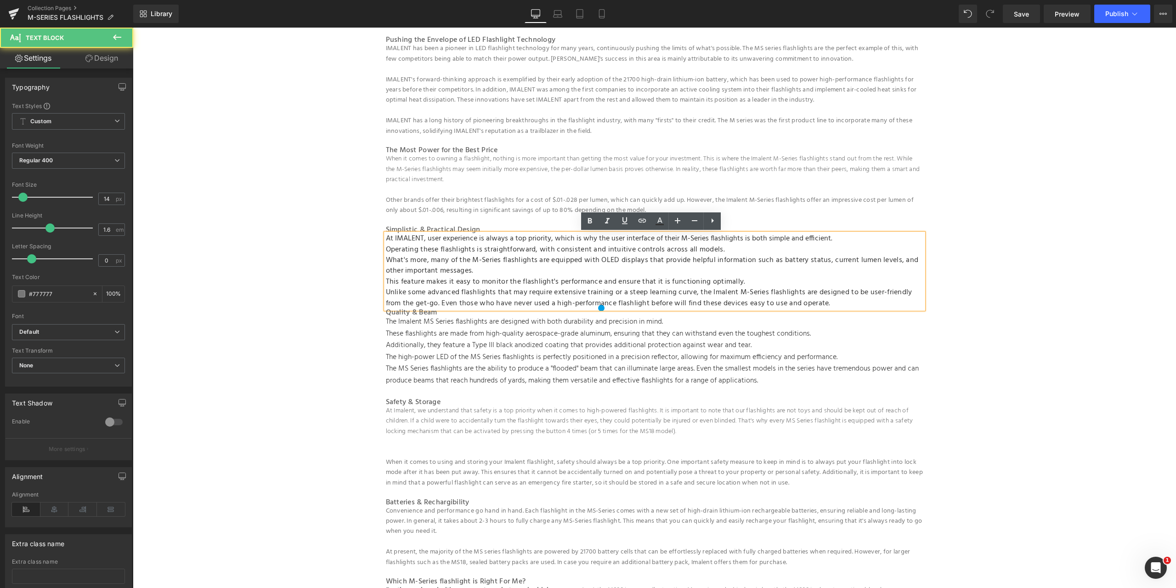
click at [844, 302] on p "Unlike some advanced flashlights that may require extensive training or a steep…" at bounding box center [655, 298] width 538 height 22
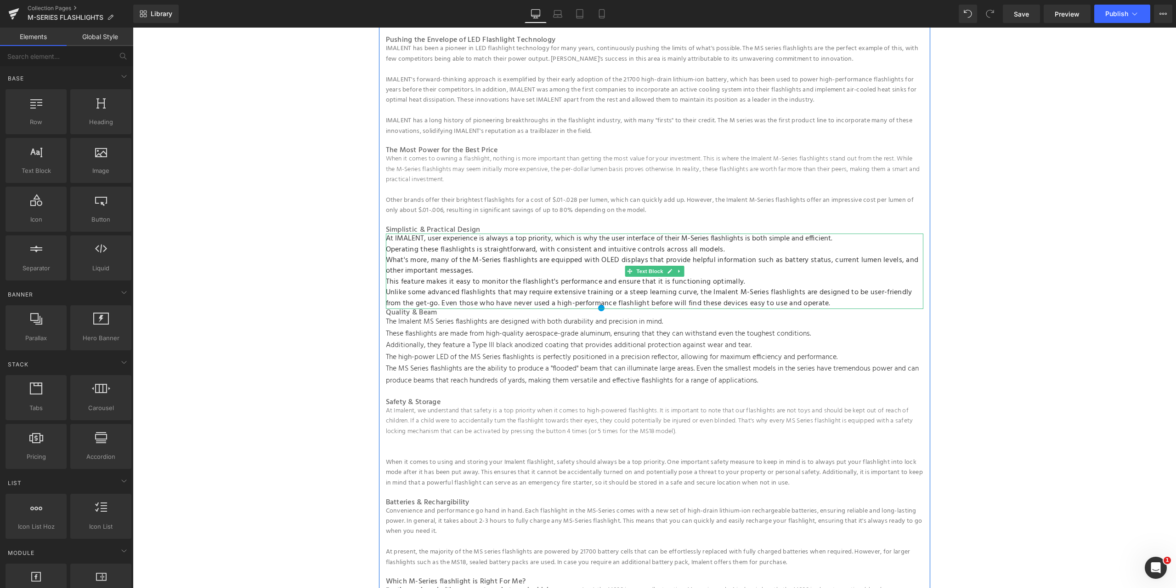
click at [849, 303] on p "Unlike some advanced flashlights that may require extensive training or a steep…" at bounding box center [655, 298] width 538 height 22
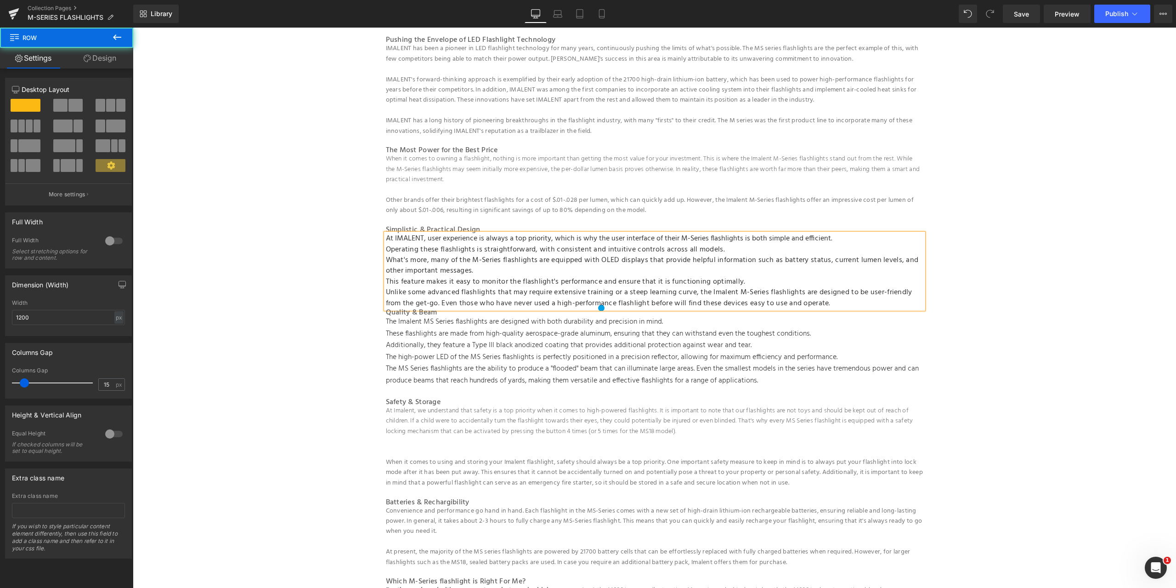
click at [924, 301] on div "IMALENT MS series flashlight Heading The IMALENT M-Series is at the forefront o…" at bounding box center [654, 404] width 551 height 971
click at [907, 302] on p "Unlike some advanced flashlights that may require extensive training or a steep…" at bounding box center [655, 298] width 538 height 22
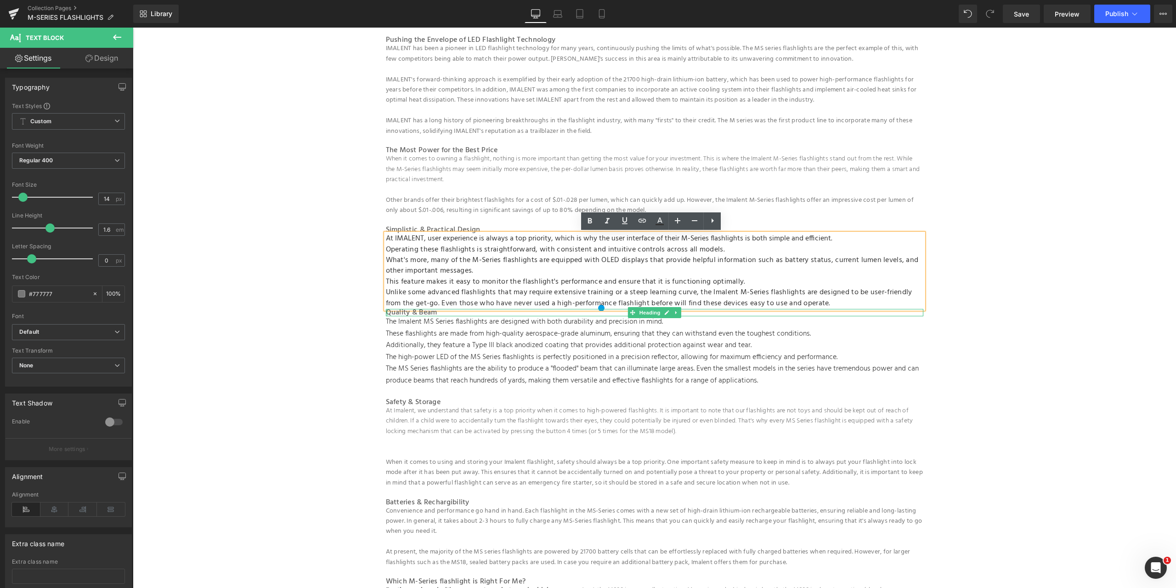
click at [386, 313] on div at bounding box center [387, 312] width 2 height 7
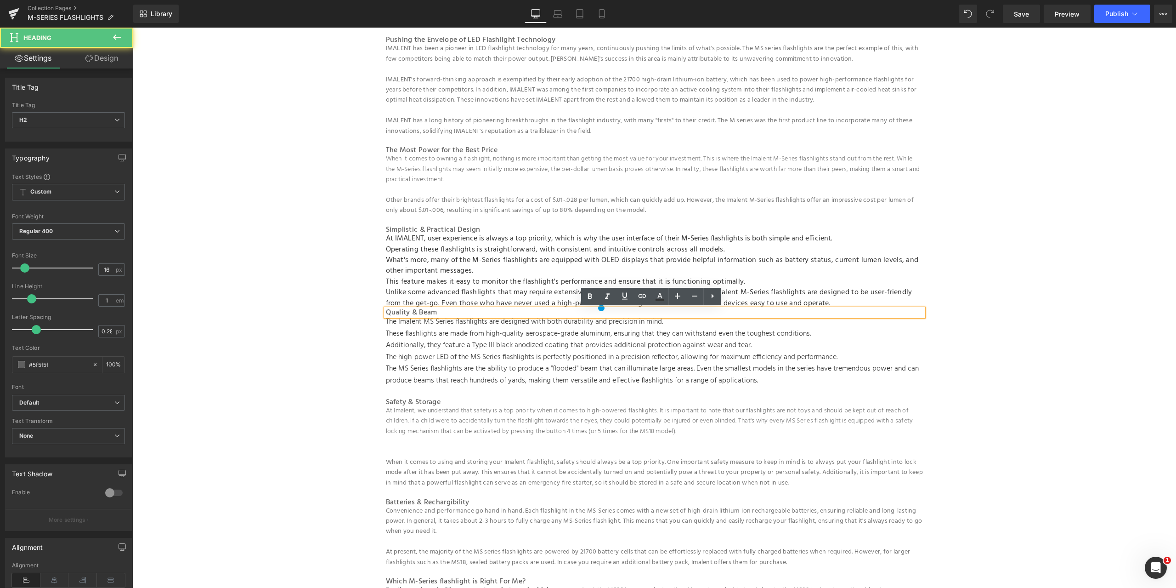
click at [386, 313] on h2 "Quality & Beam" at bounding box center [655, 312] width 538 height 7
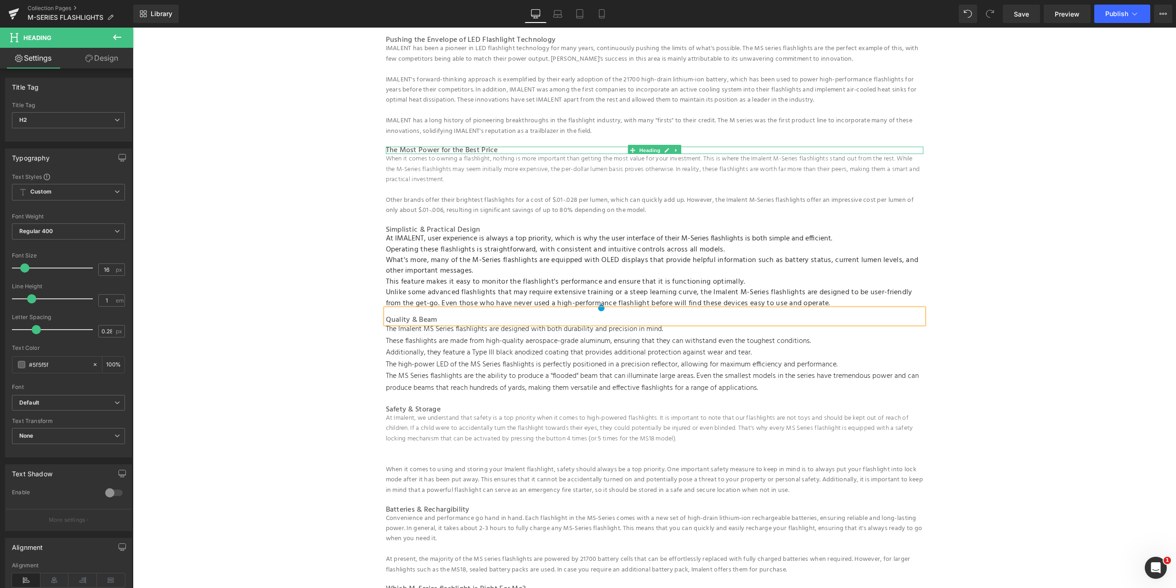
click at [473, 152] on div at bounding box center [655, 153] width 538 height 2
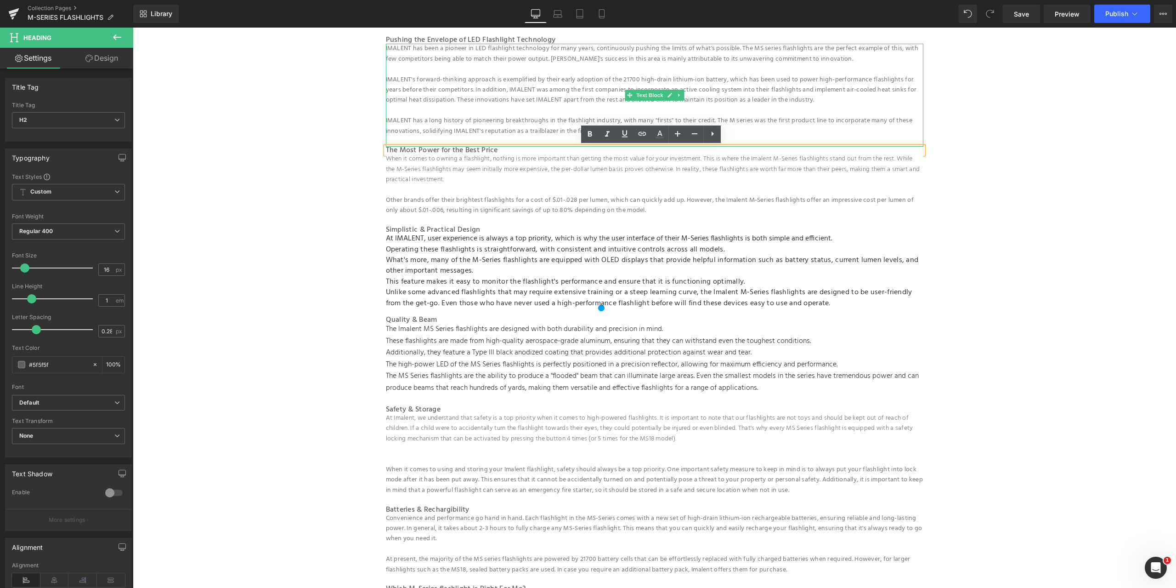
click at [458, 136] on p at bounding box center [655, 141] width 538 height 10
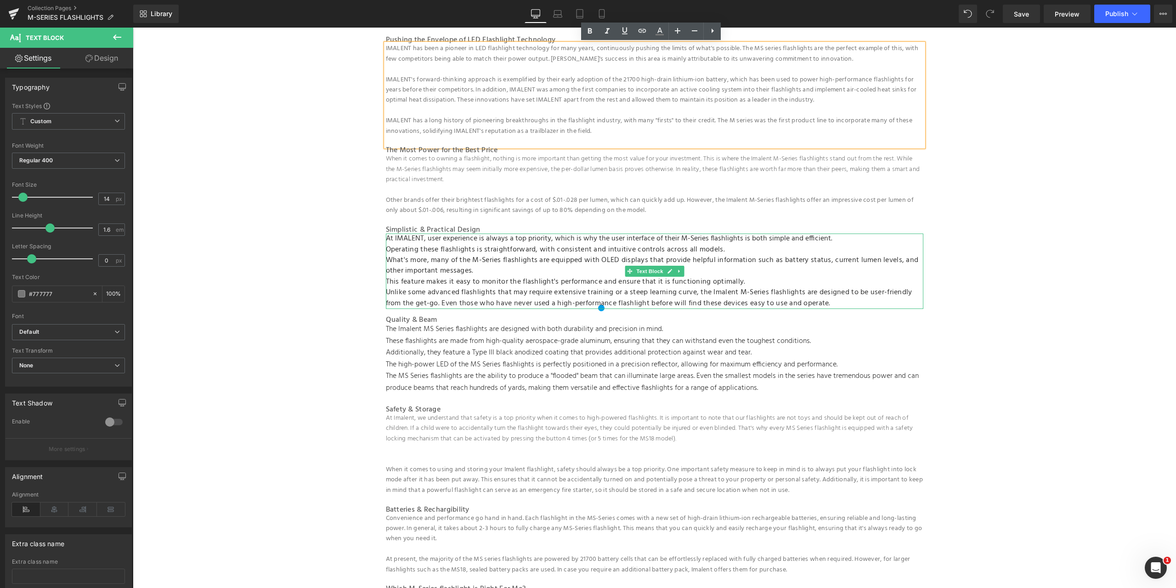
click at [439, 299] on span "Unlike some advanced flashlights that may require extensive training or a steep…" at bounding box center [649, 297] width 527 height 23
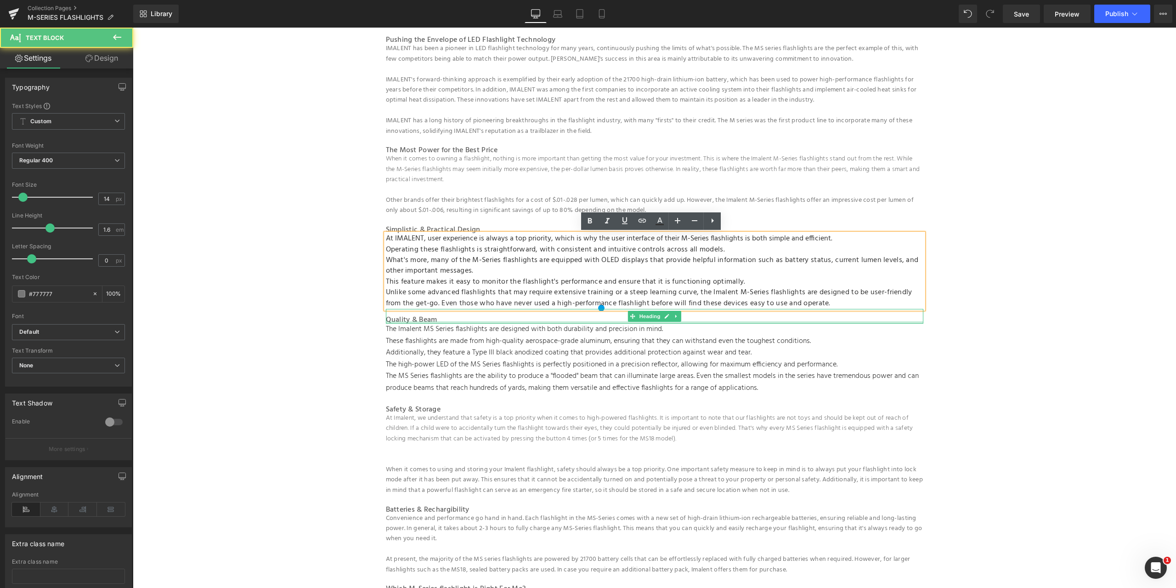
click at [431, 322] on div at bounding box center [655, 322] width 538 height 2
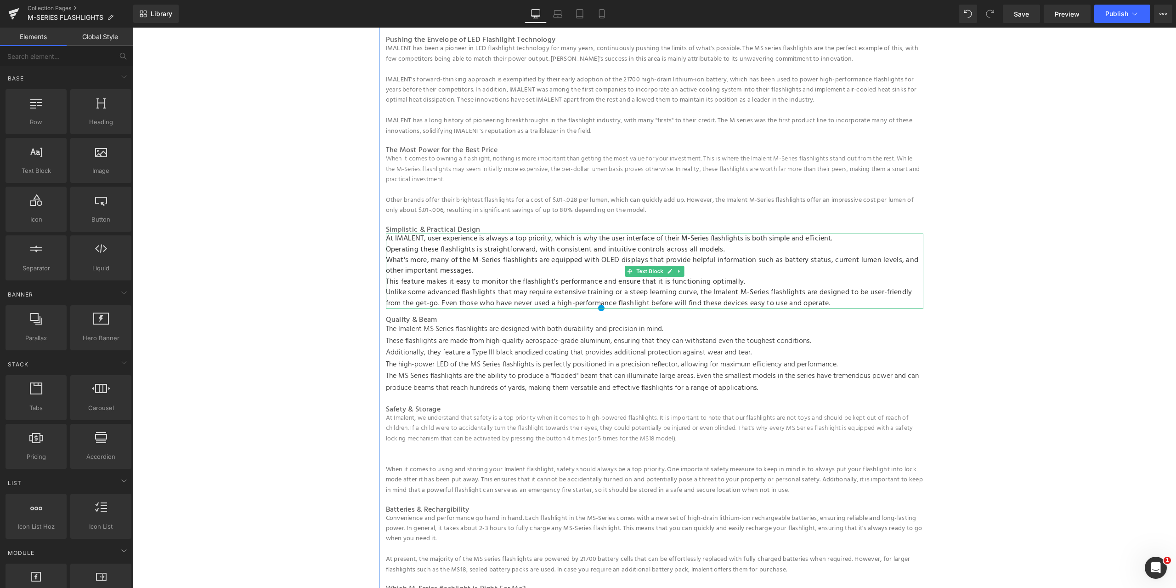
click at [438, 257] on span "What's more, many of the M-Series flashlights are equipped with OLED displays t…" at bounding box center [652, 265] width 533 height 23
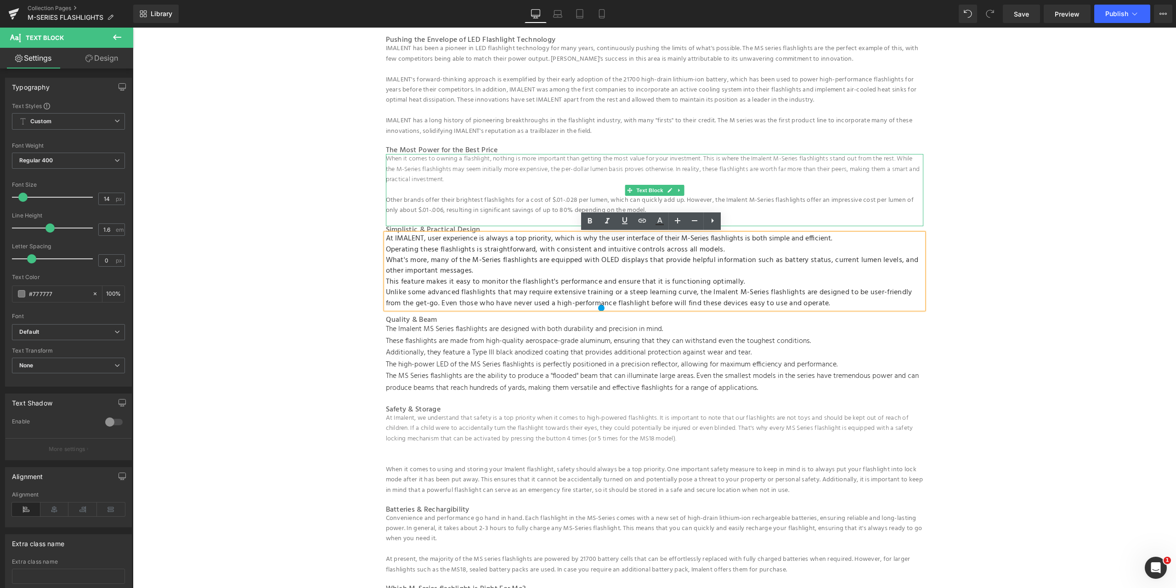
click at [498, 207] on p "Other brands offer their brightest flashlights for a cost of $.01-.028 per lume…" at bounding box center [655, 205] width 538 height 21
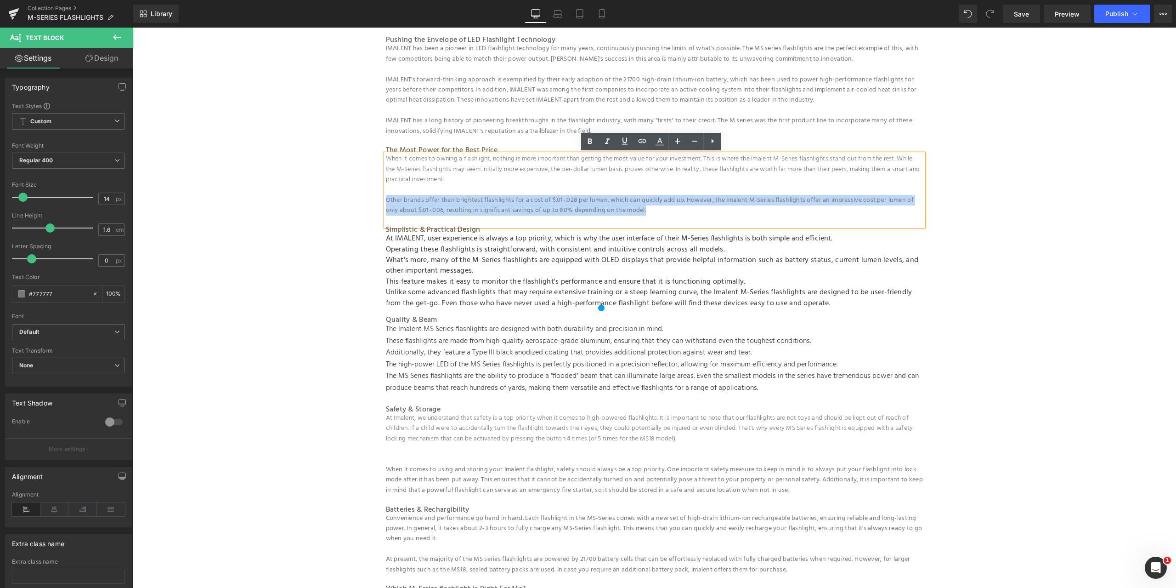
drag, startPoint x: 655, startPoint y: 206, endPoint x: 384, endPoint y: 202, distance: 271.2
click at [386, 202] on p "Other brands offer their brightest flashlights for a cost of $.01-.028 per lume…" at bounding box center [655, 205] width 538 height 21
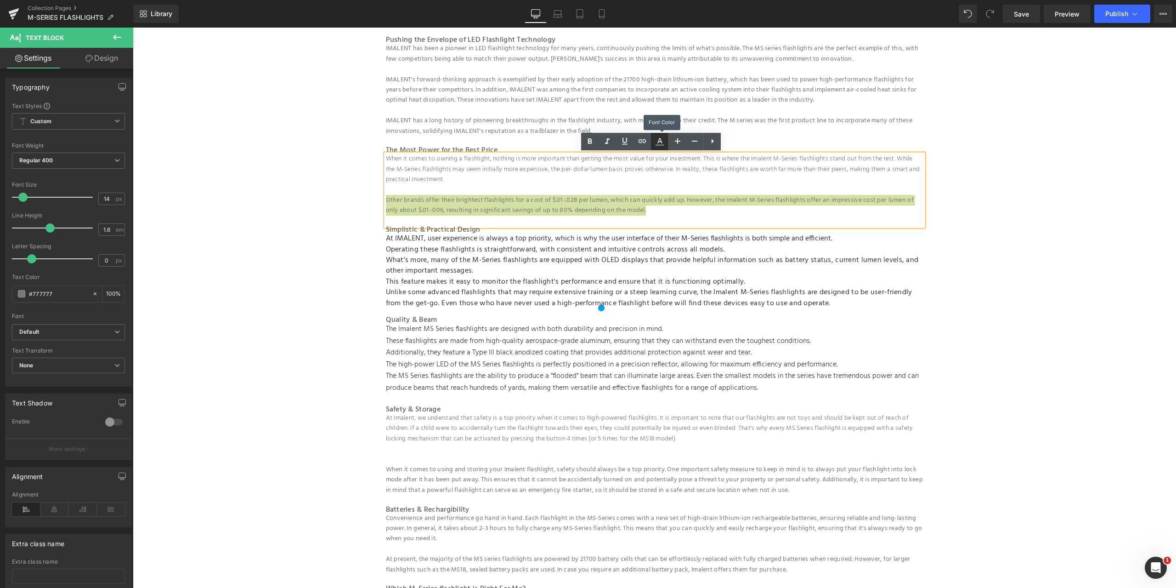
click at [662, 144] on icon at bounding box center [659, 141] width 11 height 11
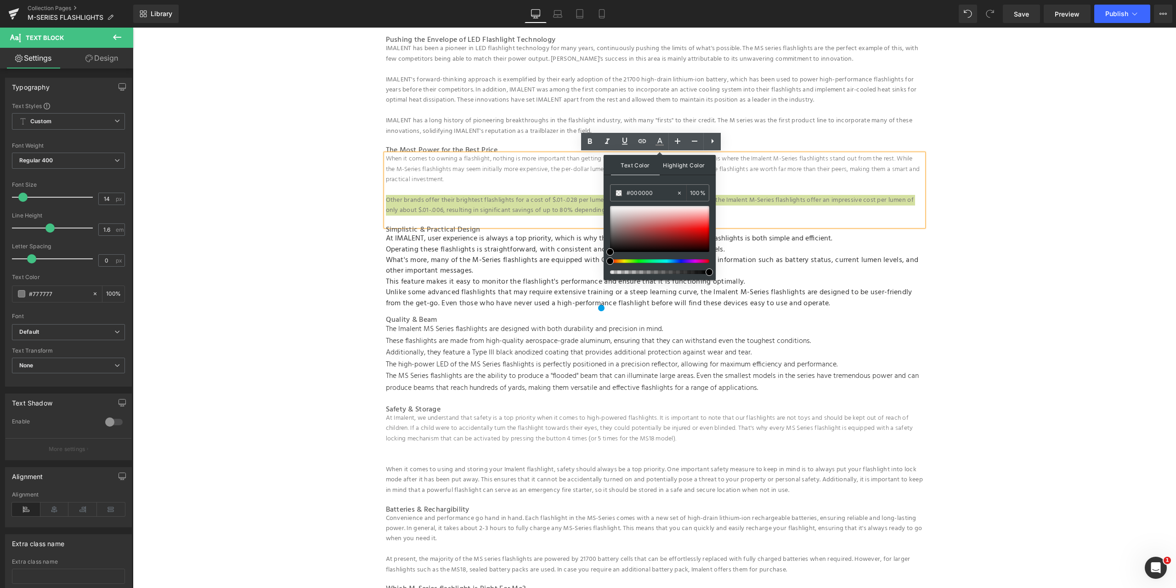
click at [686, 169] on span "Highlight Color" at bounding box center [684, 165] width 49 height 20
click at [648, 191] on input "#ffffff" at bounding box center [652, 193] width 50 height 10
drag, startPoint x: 784, startPoint y: 219, endPoint x: 586, endPoint y: 186, distance: 200.8
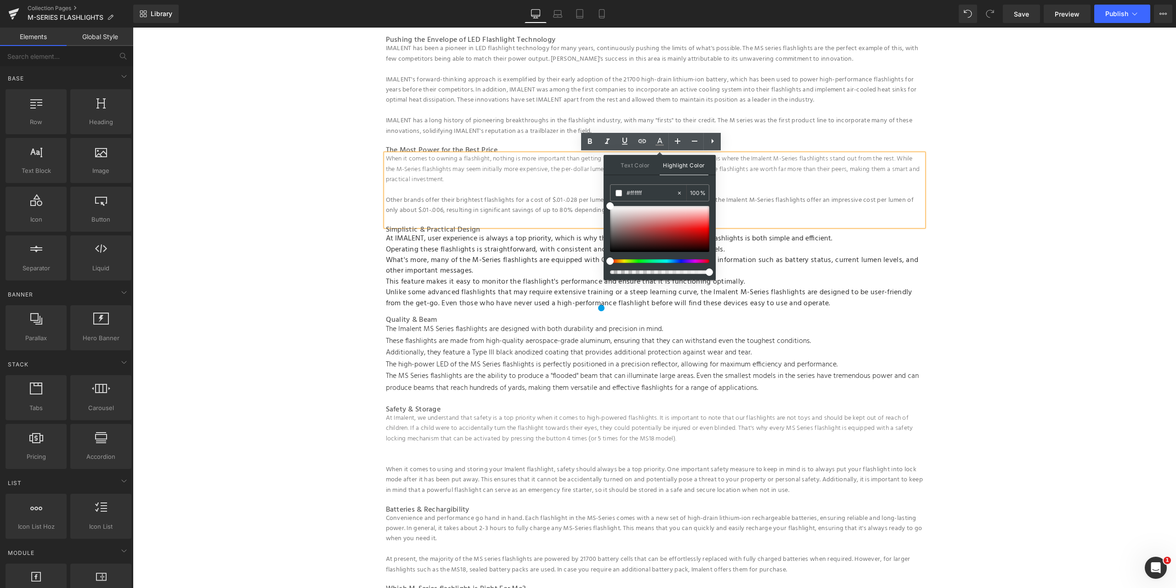
drag, startPoint x: 317, startPoint y: 299, endPoint x: 324, endPoint y: 301, distance: 7.1
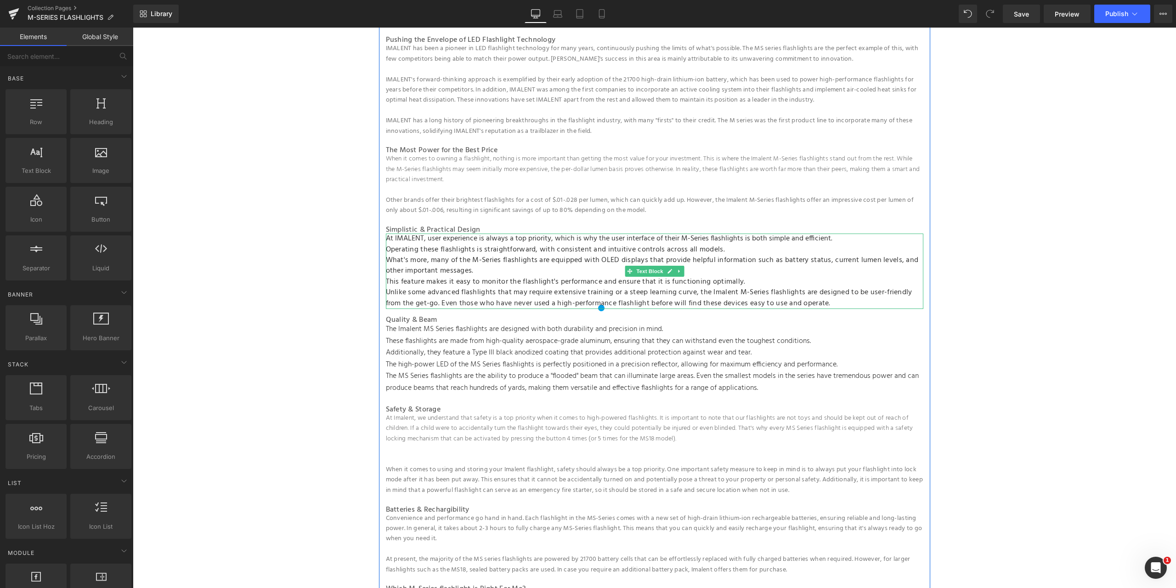
click at [487, 261] on span "What's more, many of the M-Series flashlights are equipped with OLED displays t…" at bounding box center [652, 265] width 533 height 23
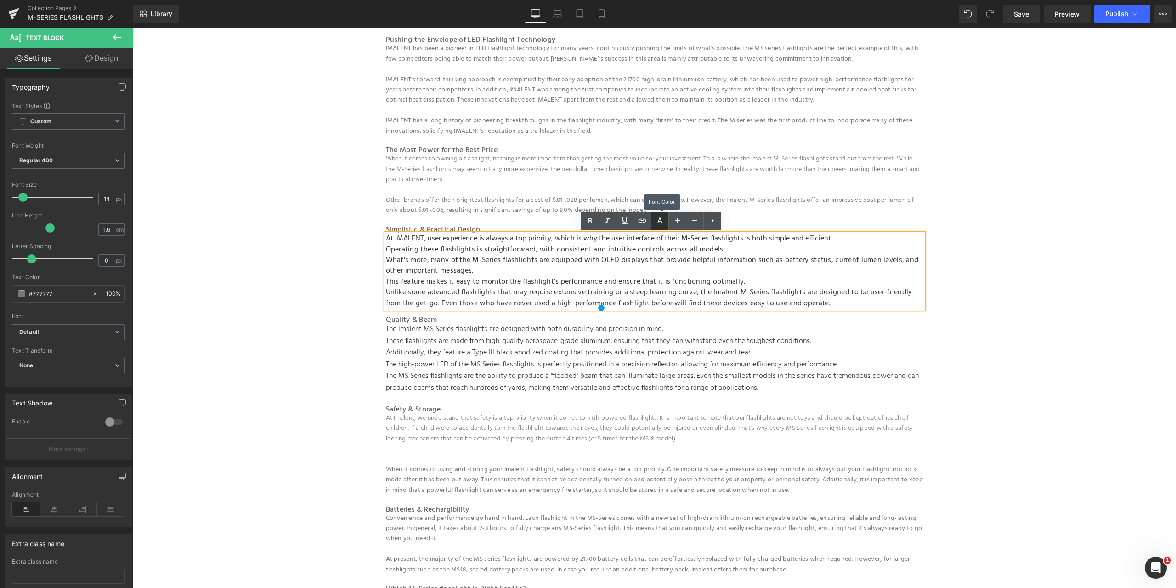
click at [664, 226] on icon at bounding box center [659, 221] width 11 height 11
type input "#333333"
type input "100"
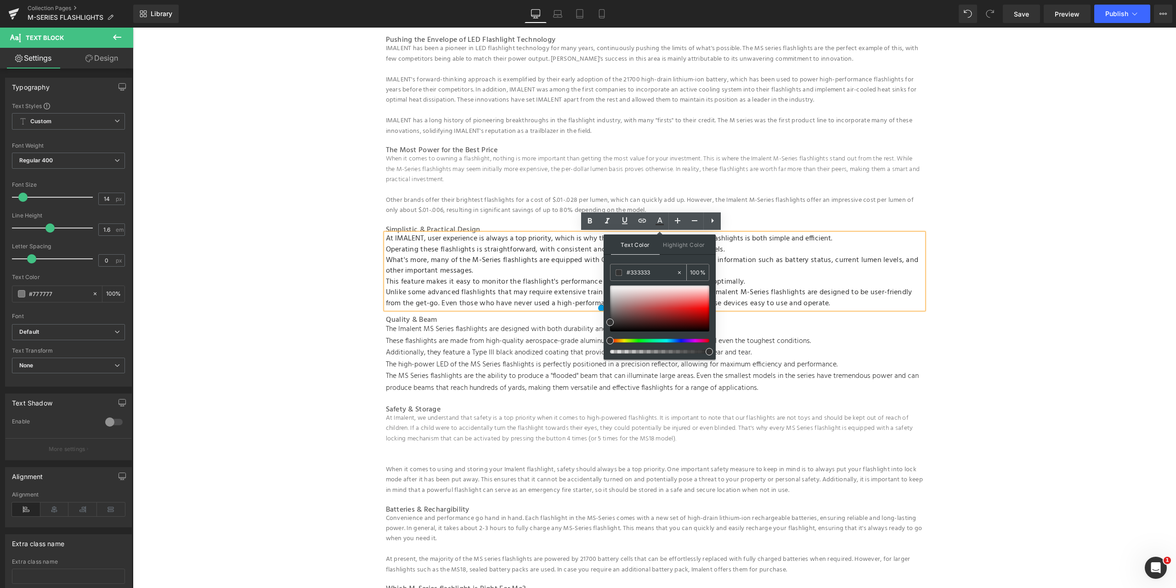
click at [649, 271] on input "#333333" at bounding box center [652, 272] width 50 height 10
drag, startPoint x: 657, startPoint y: 272, endPoint x: 604, endPoint y: 271, distance: 52.9
click at [604, 271] on div "Text Color Highlight Color rgba(51, 51, 51, 1) #333333 100 % #ffffff #ffffff 10…" at bounding box center [660, 296] width 112 height 125
paste input "ffffff"
click at [661, 221] on icon at bounding box center [660, 220] width 5 height 6
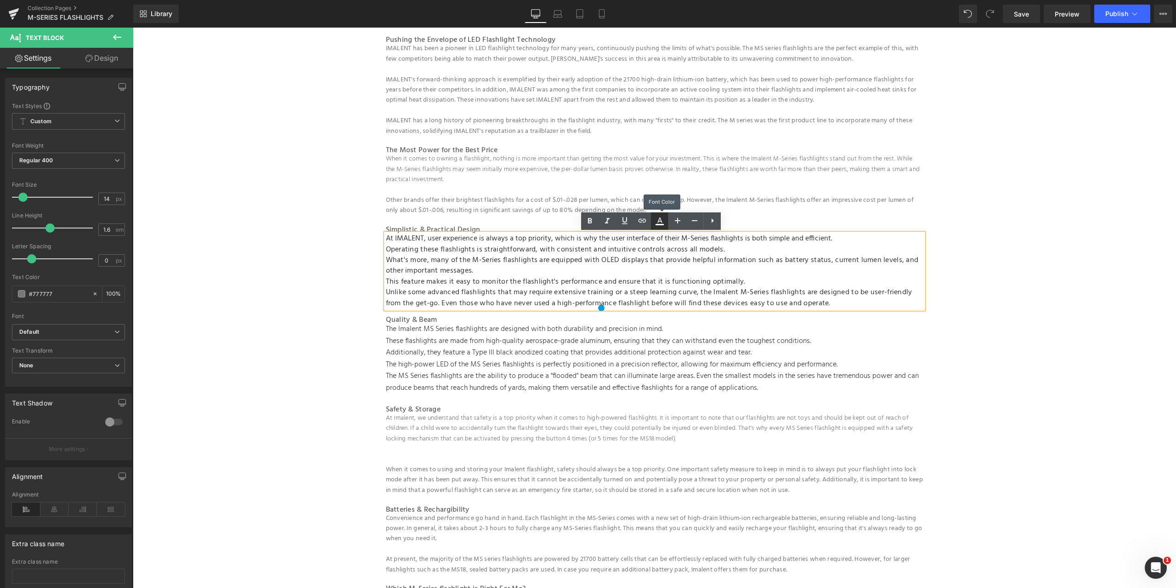
click at [661, 221] on icon at bounding box center [660, 220] width 5 height 6
type input "#333333"
type input "100"
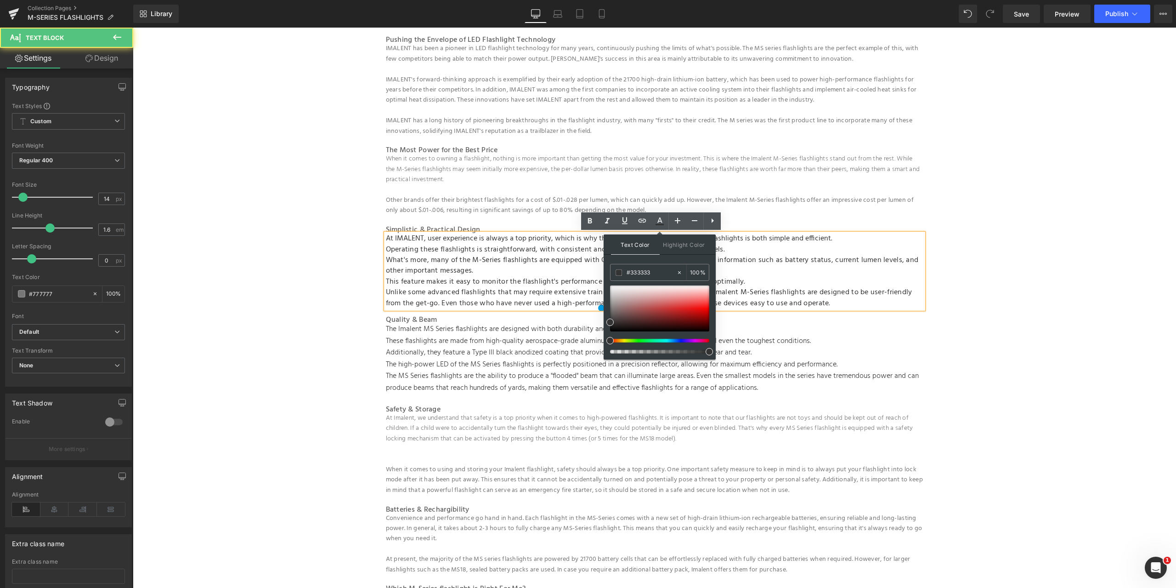
click at [516, 270] on p "What's more, many of the M-Series flashlights are equipped with OLED displays t…" at bounding box center [655, 266] width 538 height 22
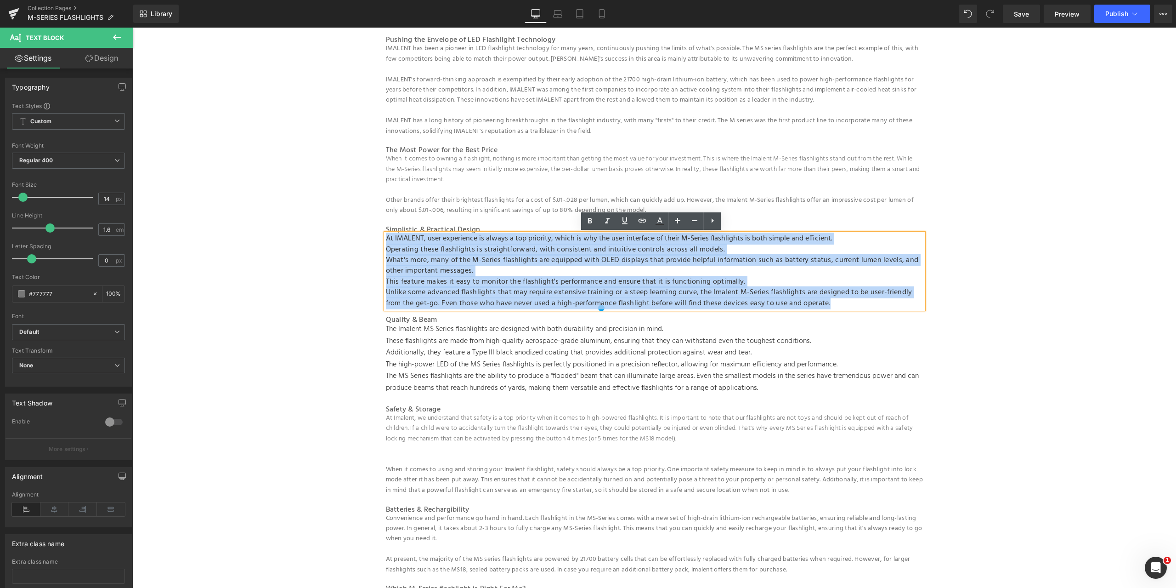
drag, startPoint x: 842, startPoint y: 301, endPoint x: 366, endPoint y: 228, distance: 481.8
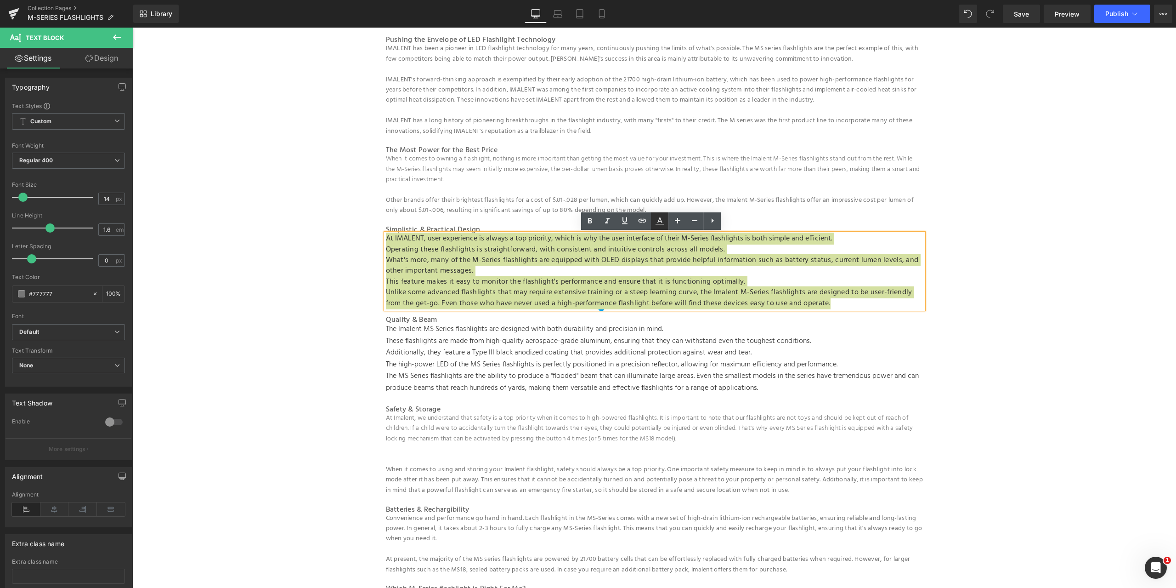
click at [660, 222] on icon at bounding box center [659, 221] width 11 height 11
type input "#777777"
type input "100"
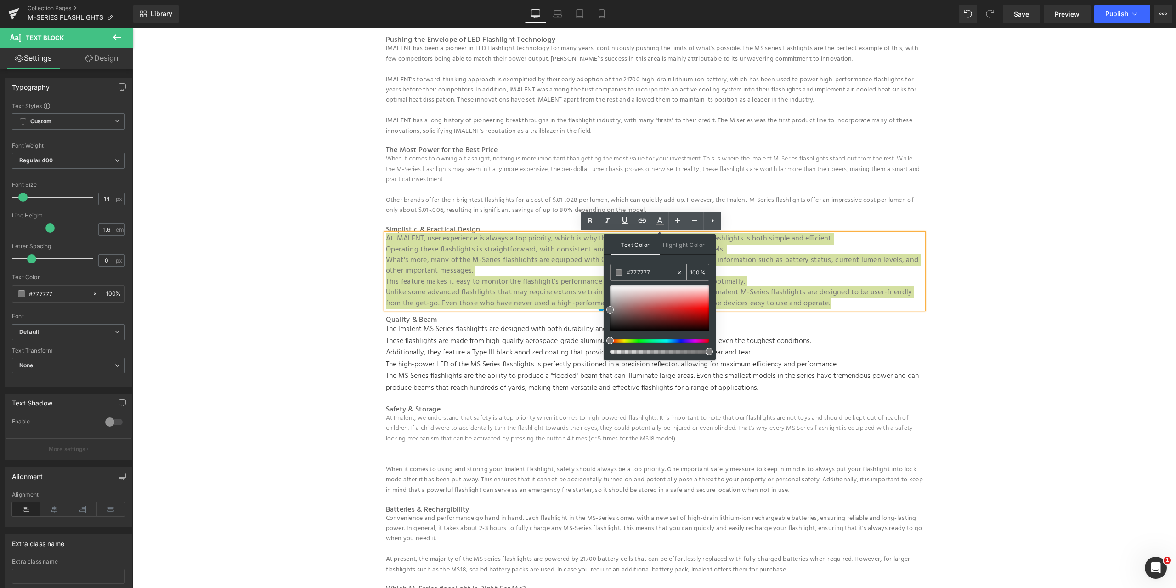
click at [652, 277] on input "#777777" at bounding box center [652, 272] width 50 height 10
drag, startPoint x: 784, startPoint y: 304, endPoint x: 599, endPoint y: 267, distance: 189.4
paste input "ffffff"
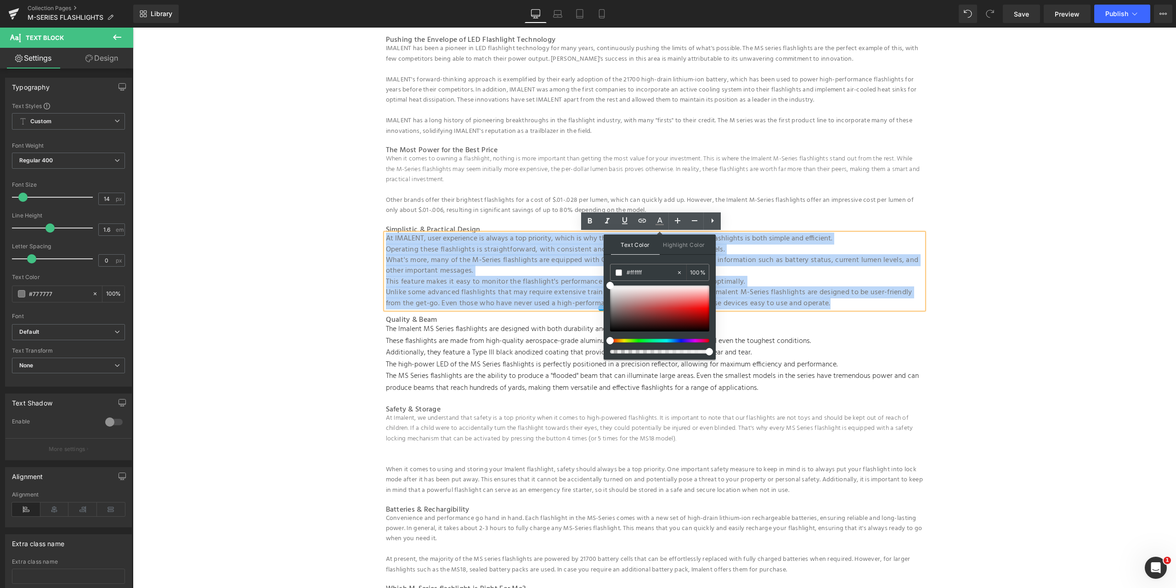
click at [926, 347] on div "IMALENT MS series flashlight Heading The IMALENT M-Series is at the forefront o…" at bounding box center [654, 408] width 551 height 978
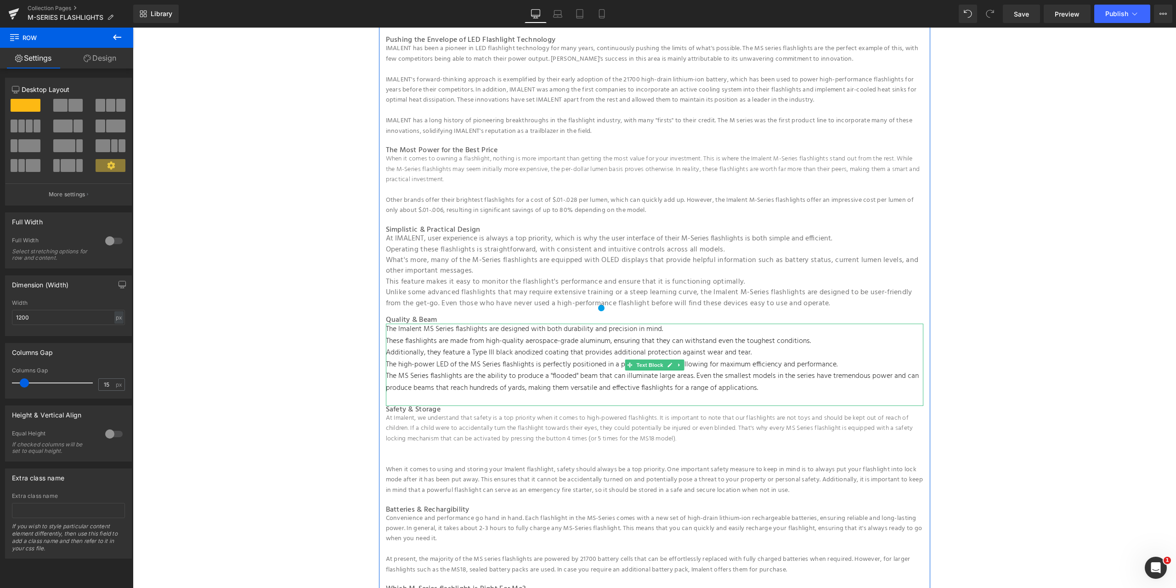
click at [501, 356] on span "Additionally, they feature a Type III black anodized coating that provides addi…" at bounding box center [569, 353] width 366 height 12
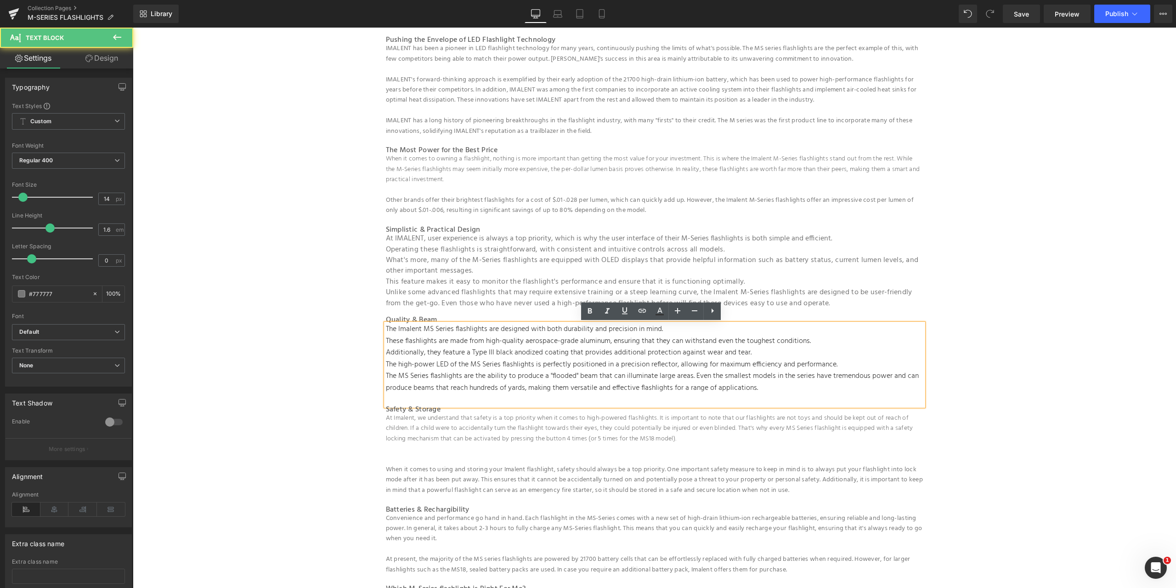
click at [791, 392] on p "The MS Series flashlights are the ability to produce a "flooded" beam that can …" at bounding box center [655, 381] width 538 height 23
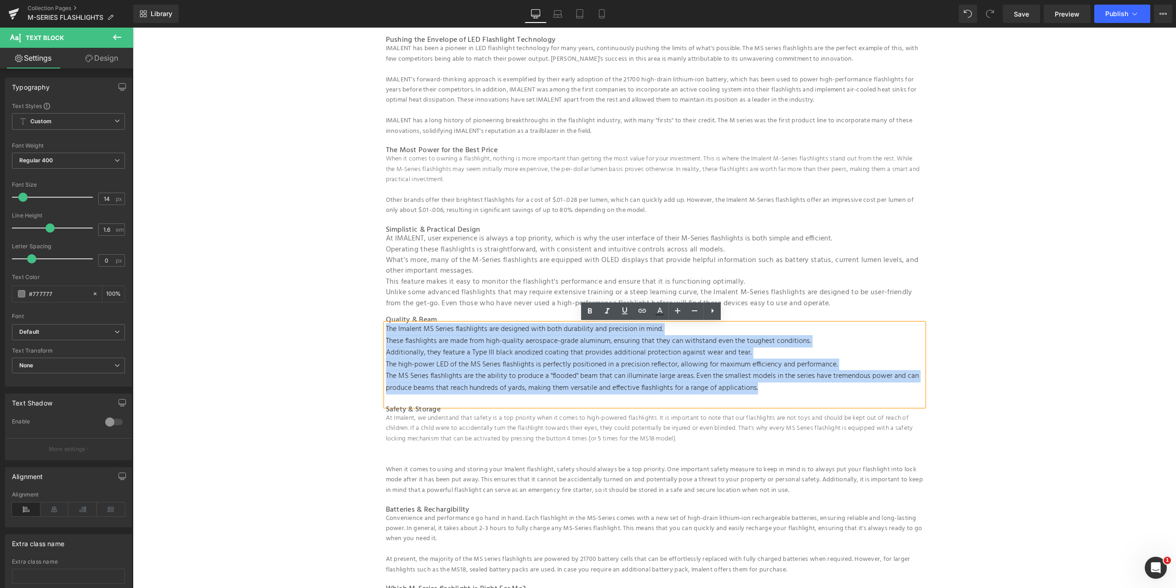
drag, startPoint x: 791, startPoint y: 392, endPoint x: 369, endPoint y: 331, distance: 426.6
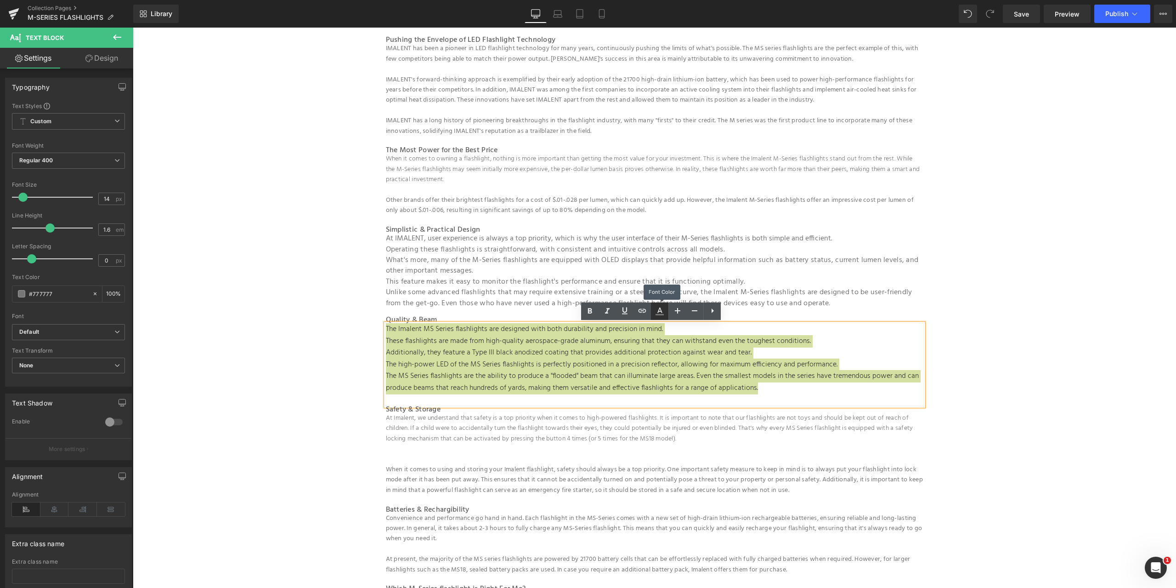
click at [660, 314] on icon at bounding box center [660, 314] width 8 height 1
type input "#777777"
type input "100"
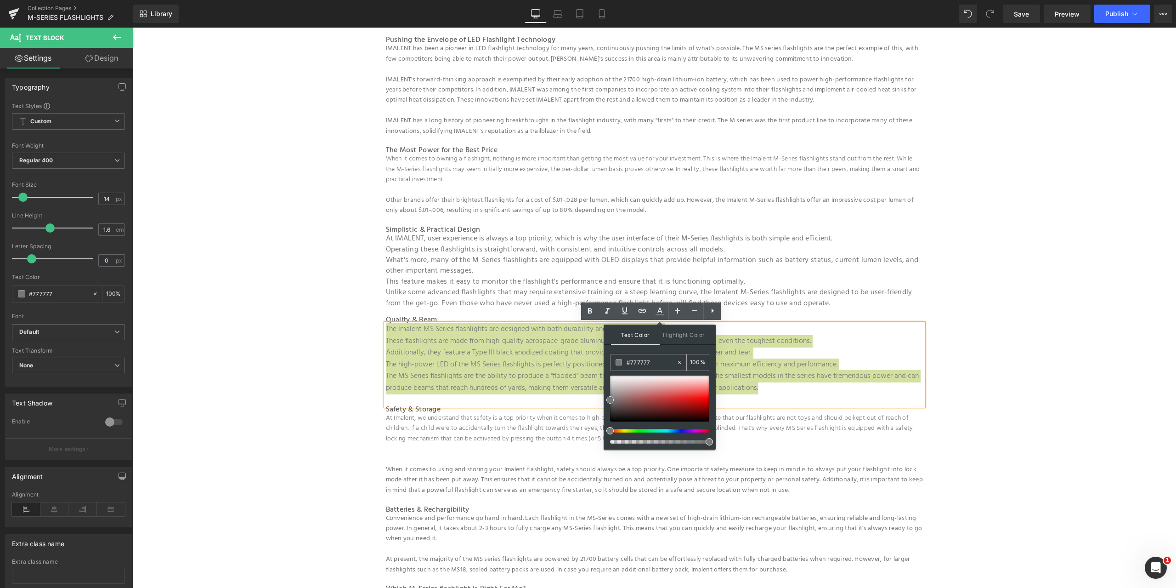
click at [662, 358] on input "#777777" at bounding box center [652, 362] width 50 height 10
drag, startPoint x: 658, startPoint y: 363, endPoint x: 605, endPoint y: 360, distance: 52.5
click at [605, 360] on div "Text Color Highlight Color rgba(119, 119, 119, 1) #777777 100 % transparent tra…" at bounding box center [660, 386] width 112 height 125
type input "0"
paste input "#ffffff"
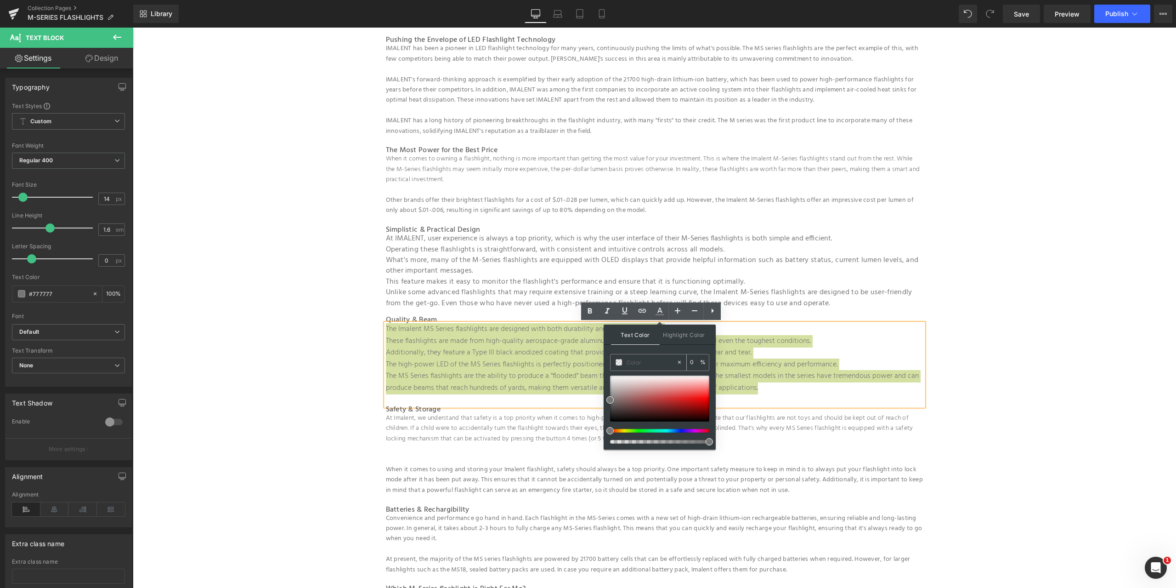
type input "#ffffff"
type input "100"
click at [666, 349] on div "Text Color Highlight Color rgba(255, 255, 255, 1) #ffffff 100 % transparent tra…" at bounding box center [660, 386] width 112 height 125
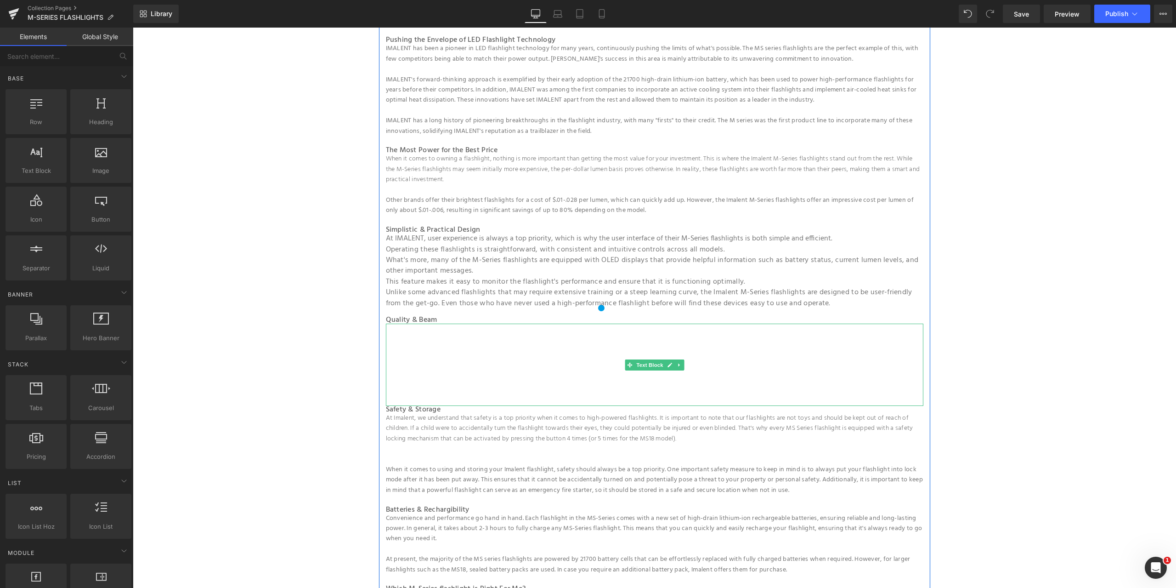
click at [486, 358] on span "The high-power LED of the MS Series flashlights is perfectly positioned in a pr…" at bounding box center [612, 364] width 452 height 12
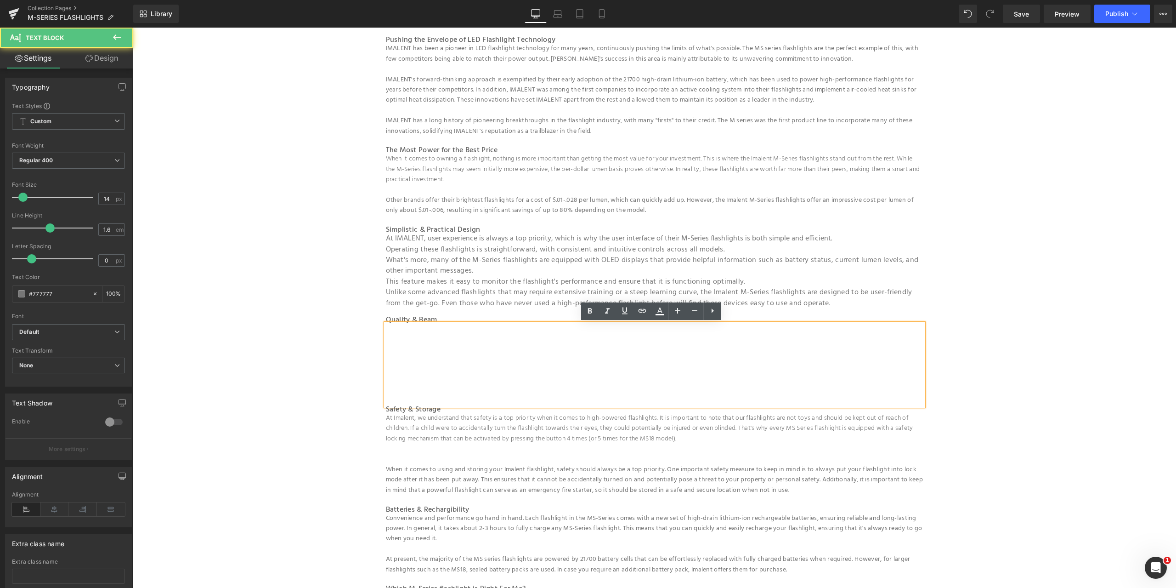
click at [632, 379] on span "The MS Series flashlights are the ability to produce a "flooded" beam that can …" at bounding box center [652, 382] width 533 height 24
click at [833, 397] on p at bounding box center [655, 400] width 538 height 12
click at [670, 346] on span "These flashlights are made from high-quality aerospace-grade aluminum, ensuring…" at bounding box center [598, 341] width 425 height 12
click at [395, 332] on span "The Imalent MS Series flashlights are designed with both durability and precisi…" at bounding box center [524, 329] width 277 height 12
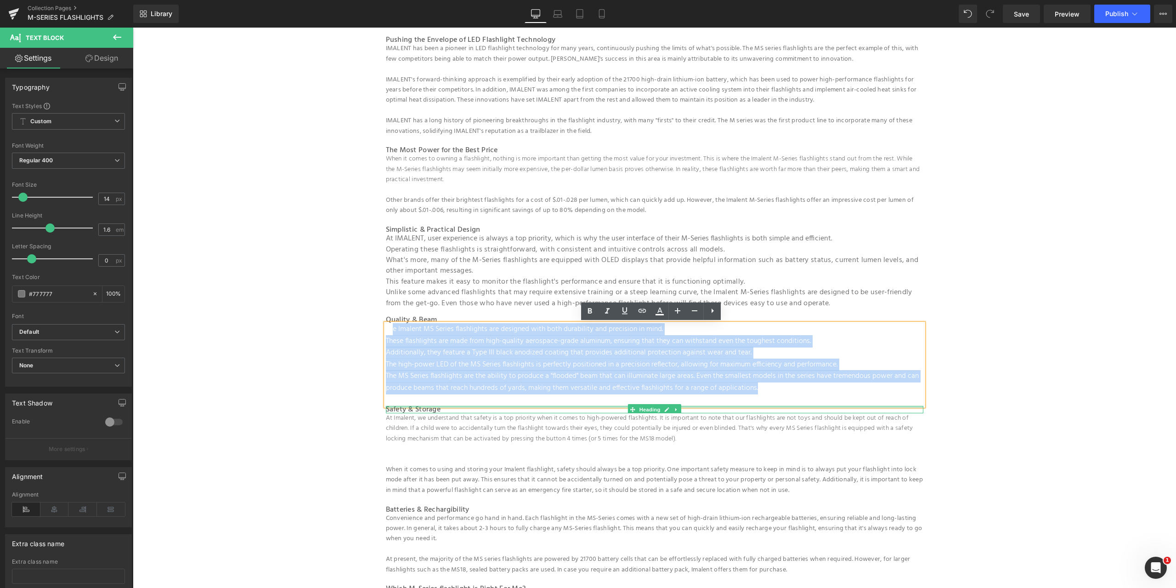
drag, startPoint x: 397, startPoint y: 330, endPoint x: 875, endPoint y: 406, distance: 483.5
click at [875, 406] on div "IMALENT MS series flashlight Heading The IMALENT M-Series is at the forefront o…" at bounding box center [654, 408] width 551 height 978
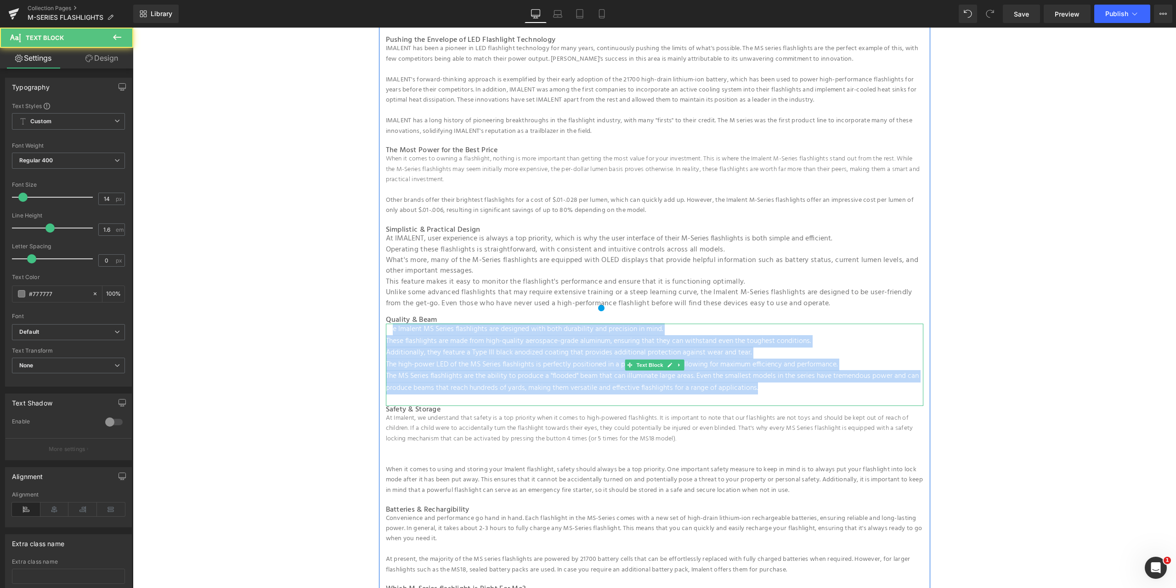
click at [778, 393] on p "The MS Series flashlights are the ability to produce a "flooded" beam that can …" at bounding box center [655, 381] width 538 height 23
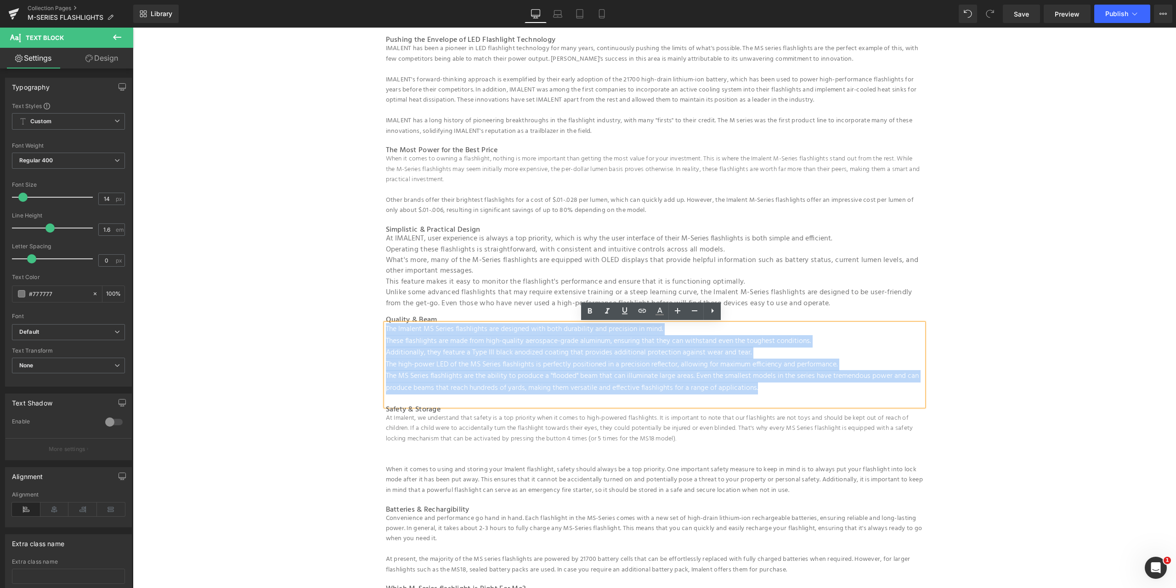
drag, startPoint x: 765, startPoint y: 393, endPoint x: 364, endPoint y: 315, distance: 408.7
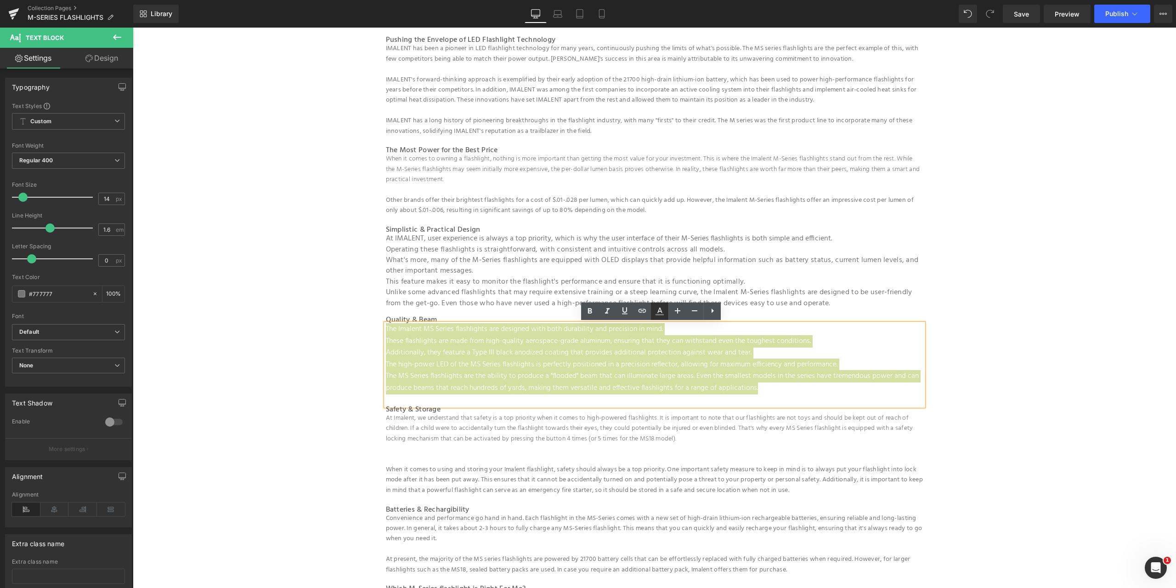
click at [660, 312] on icon at bounding box center [659, 311] width 11 height 11
type input "#777777"
type input "100"
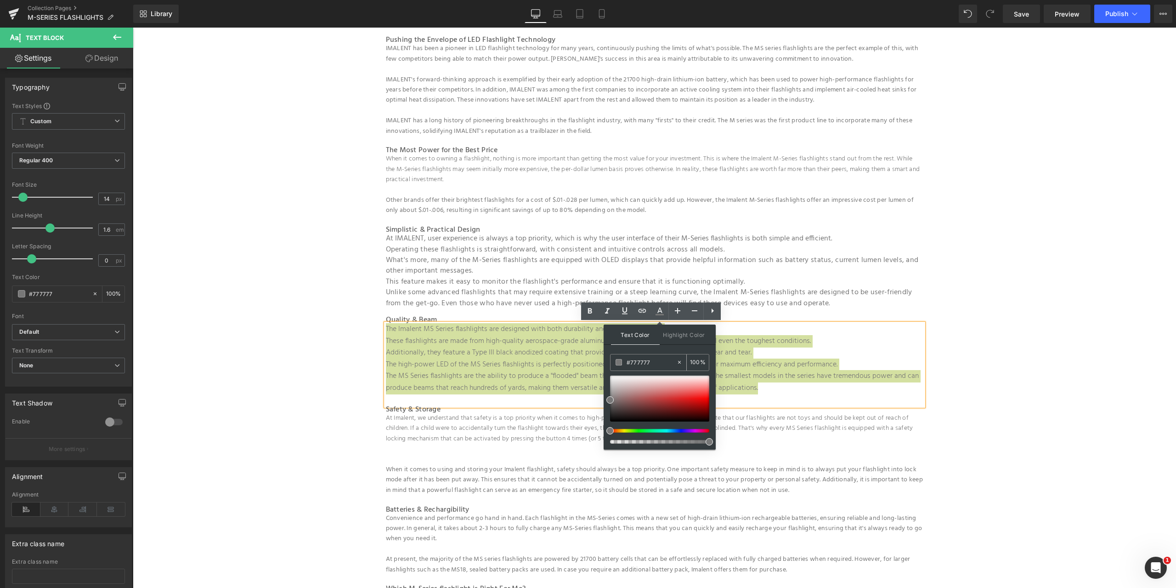
click at [659, 364] on input "#777777" at bounding box center [652, 362] width 50 height 10
drag, startPoint x: 802, startPoint y: 392, endPoint x: 737, endPoint y: 387, distance: 65.4
paste input "ffffff"
type input "#ffffff"
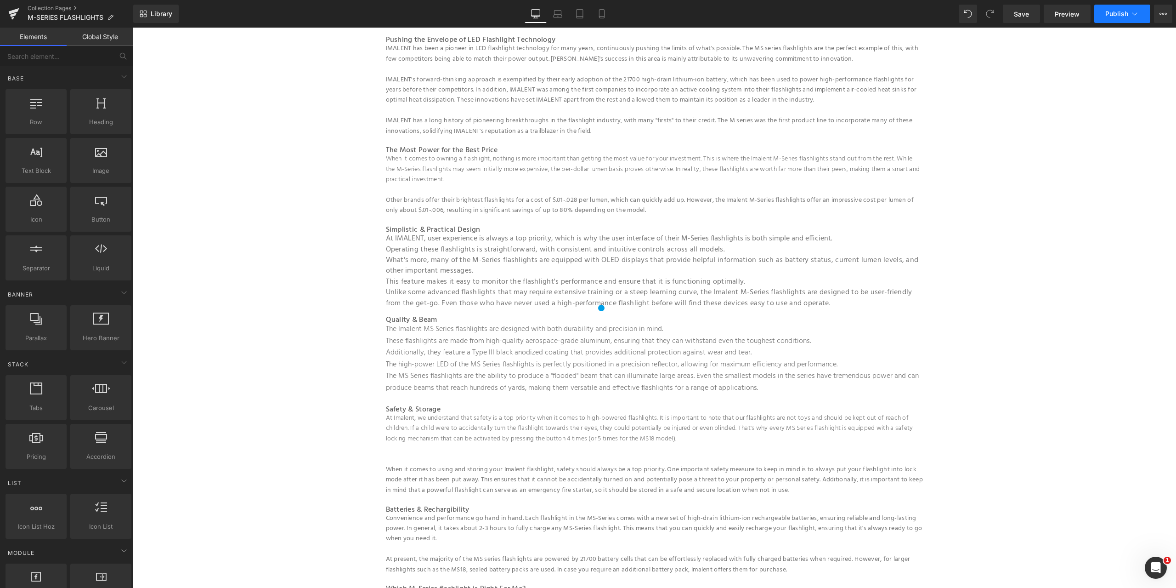
click at [1135, 12] on icon at bounding box center [1135, 13] width 9 height 9
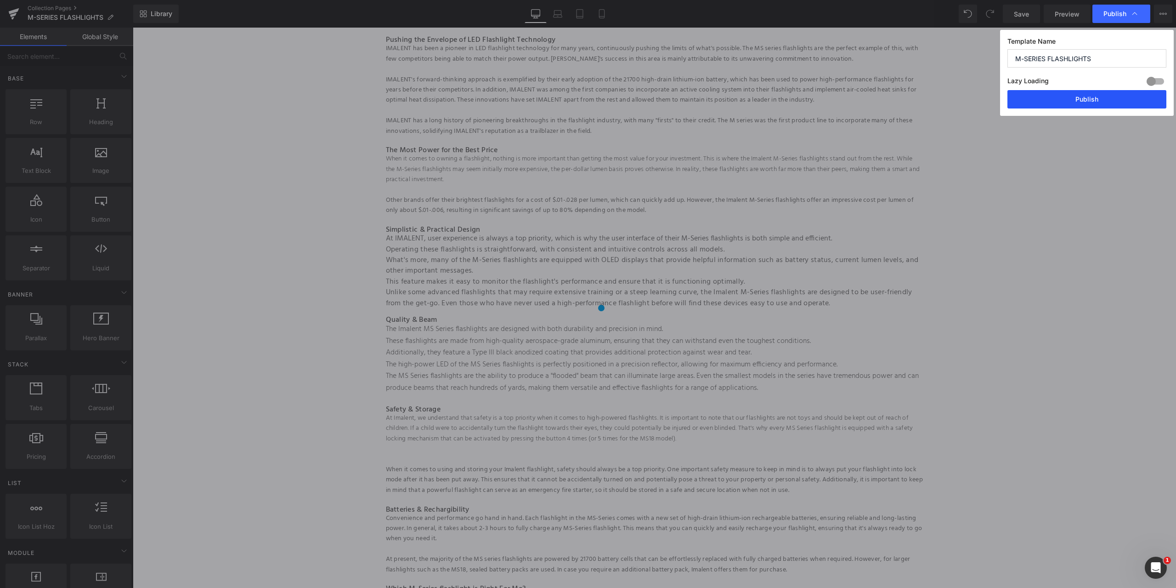
click at [1092, 95] on button "Publish" at bounding box center [1087, 99] width 159 height 18
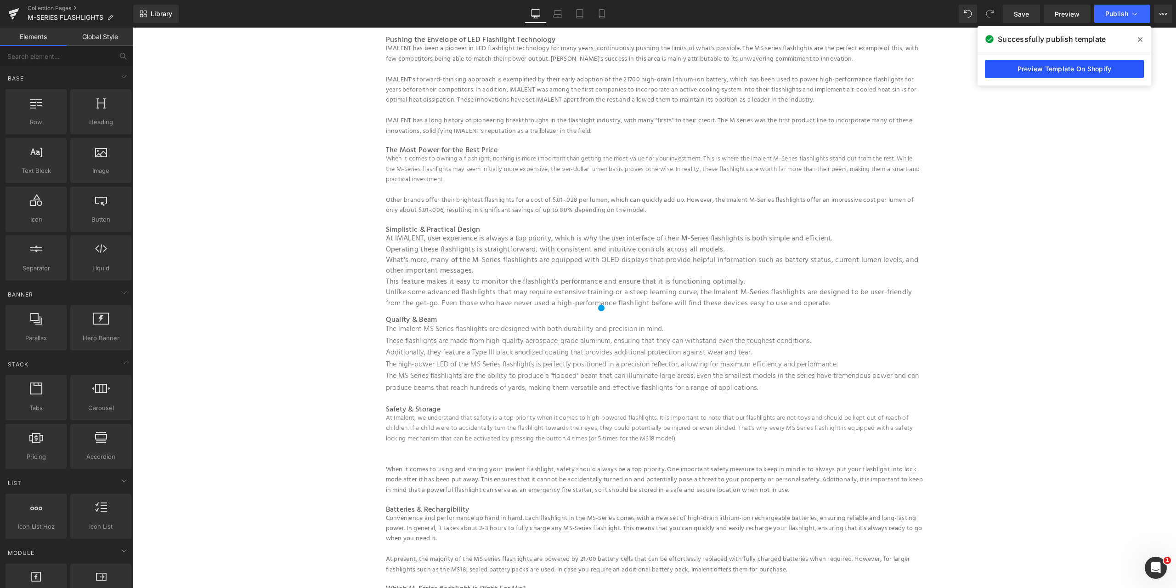
click at [1070, 71] on link "Preview Template On Shopify" at bounding box center [1064, 69] width 159 height 18
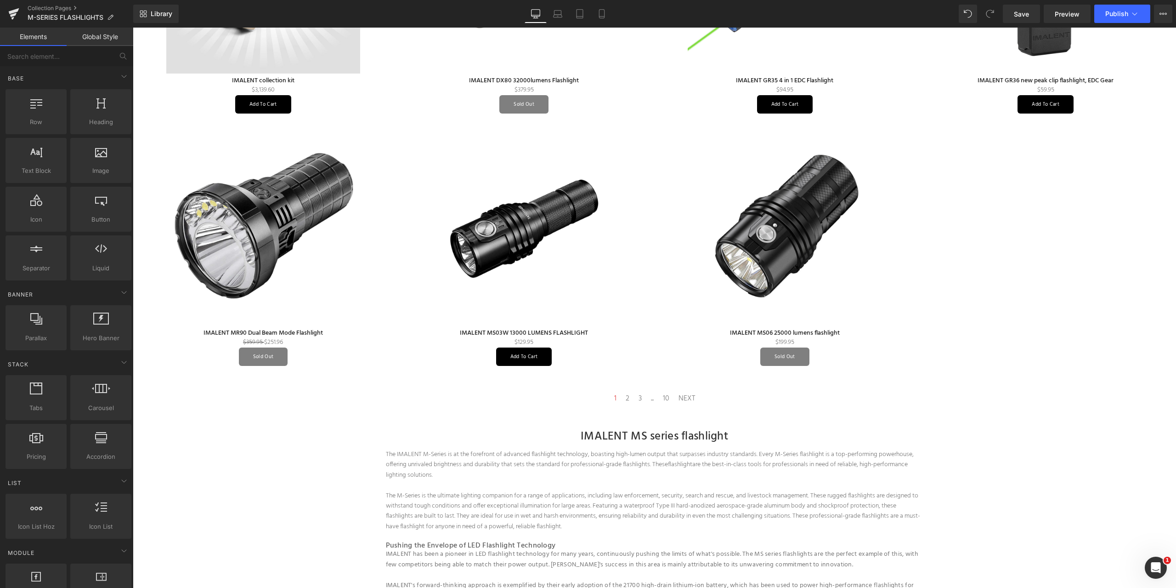
scroll to position [551, 0]
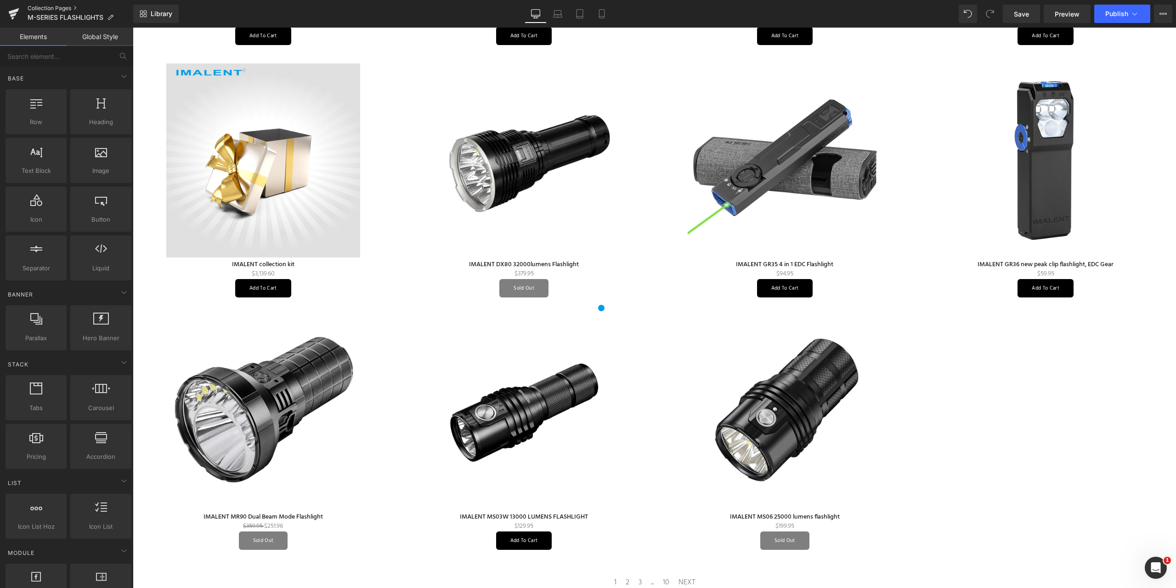
click at [58, 6] on link "Collection Pages" at bounding box center [81, 8] width 106 height 7
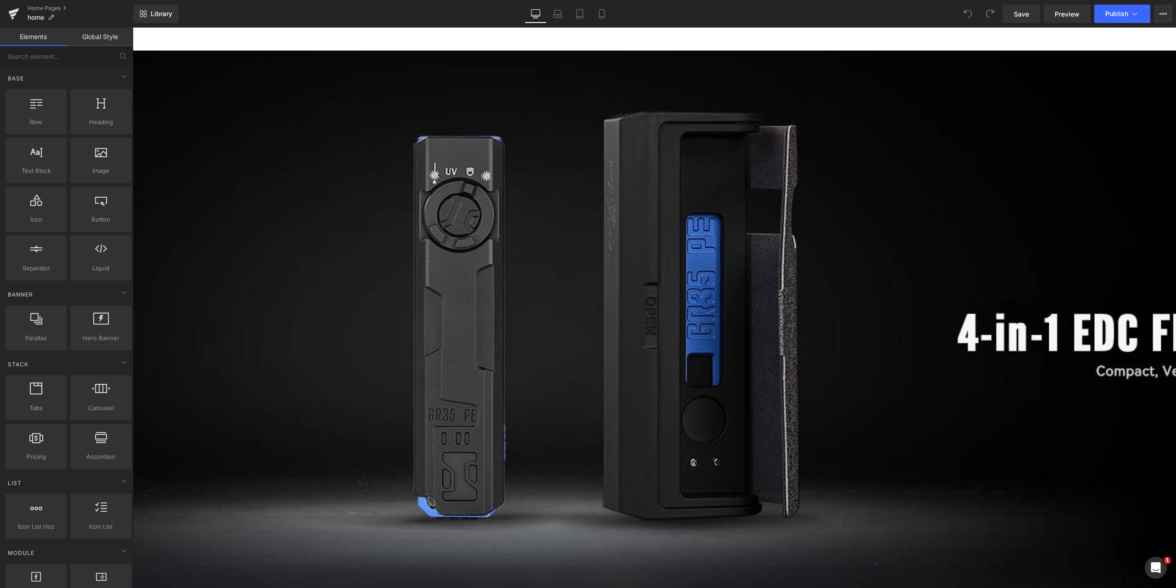
click at [680, 36] on div at bounding box center [655, 308] width 1044 height 560
click at [40, 7] on link "Home Pages" at bounding box center [81, 8] width 106 height 7
click at [522, 35] on div at bounding box center [655, 308] width 1044 height 560
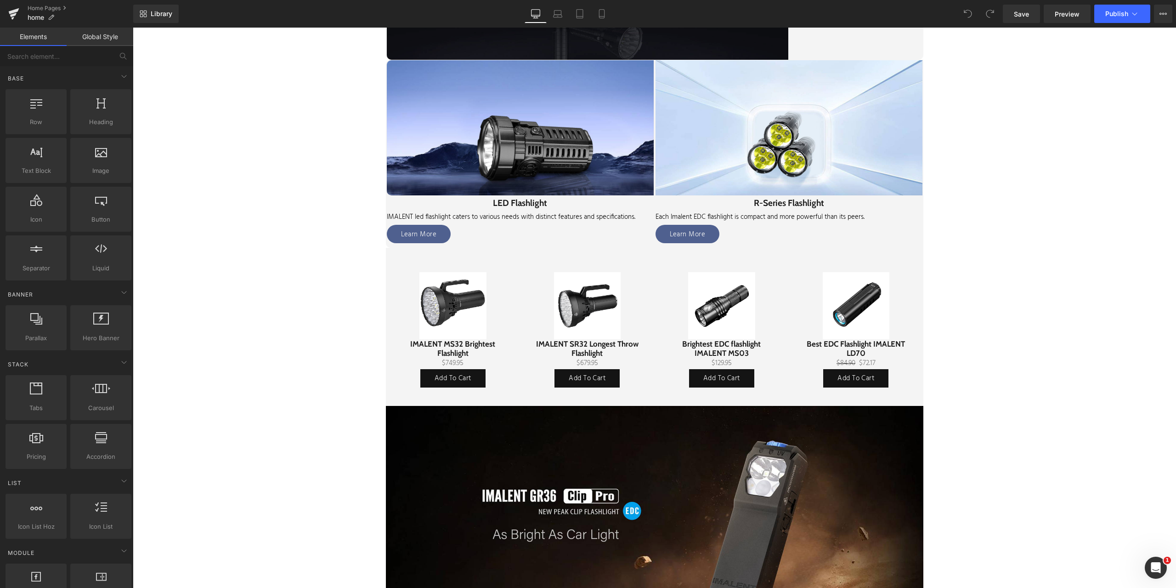
scroll to position [551, 0]
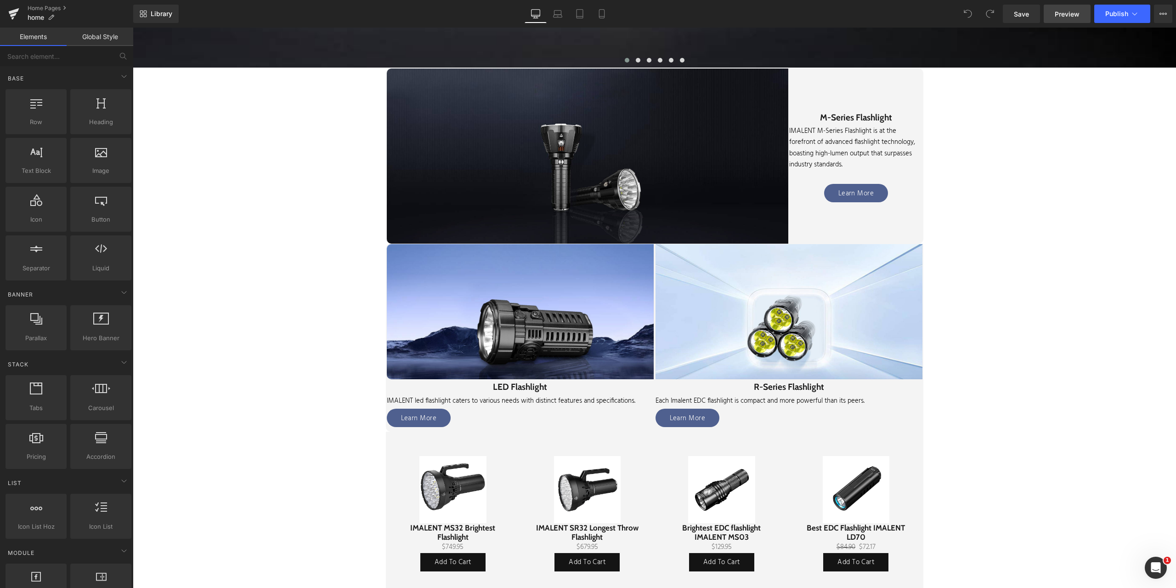
click at [1064, 12] on span "Preview" at bounding box center [1067, 14] width 25 height 10
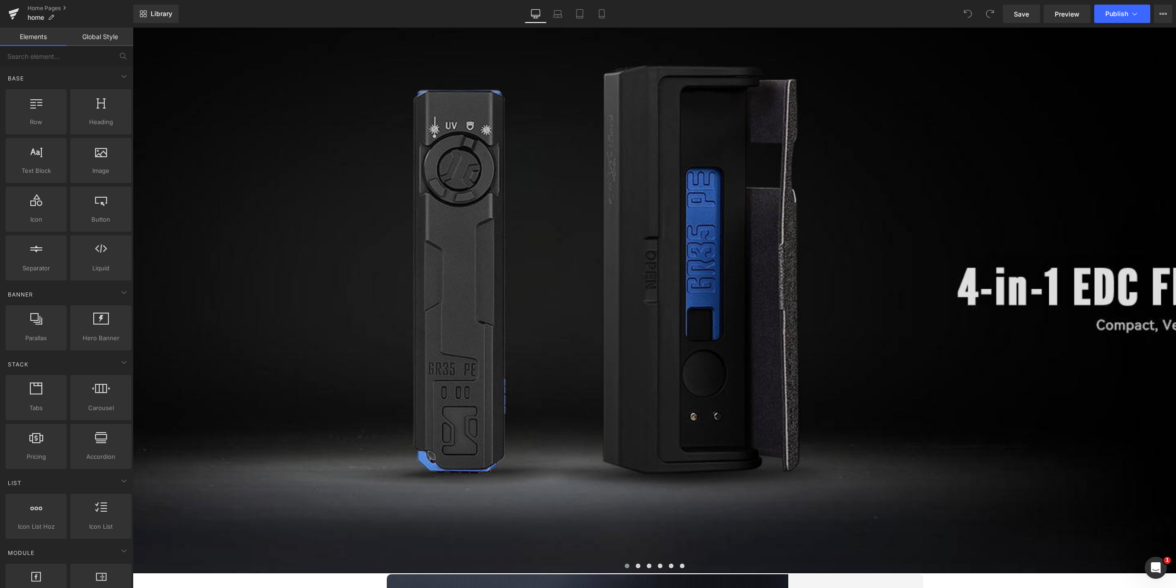
scroll to position [0, 0]
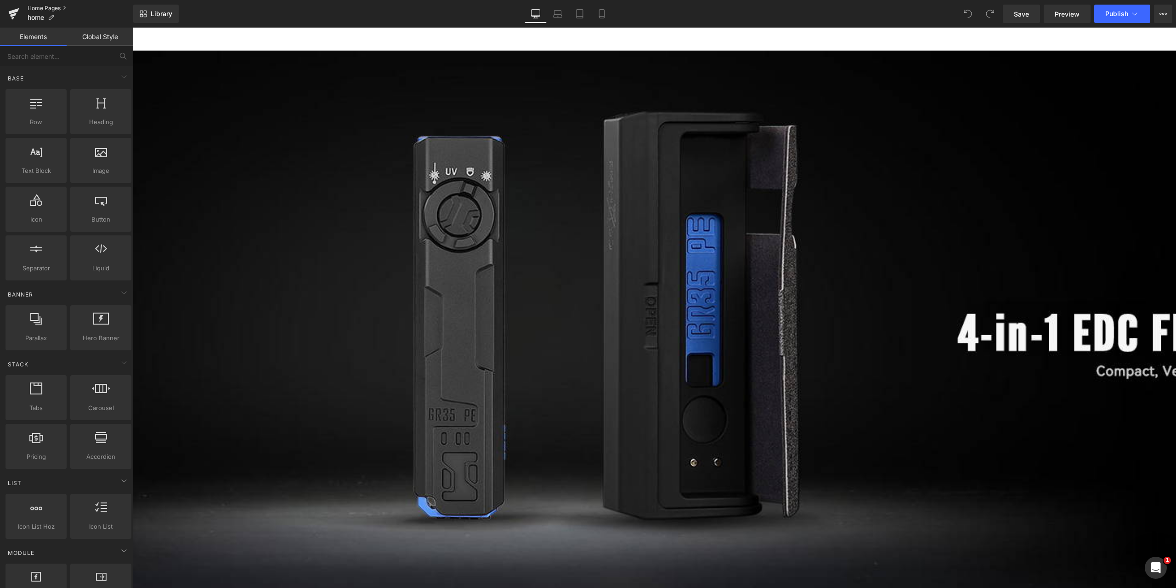
click at [44, 7] on link "Home Pages" at bounding box center [81, 8] width 106 height 7
